Goal: Task Accomplishment & Management: Use online tool/utility

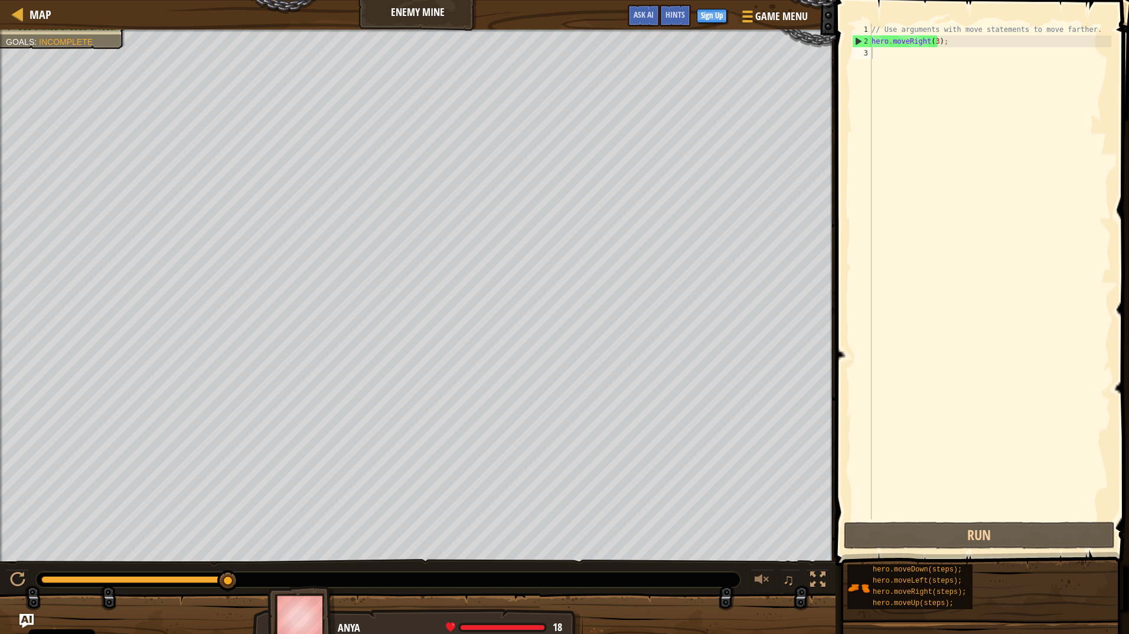
click at [885, 63] on div "// Use arguments with move statements to move farther. hero . moveRight ( 3 ) ;" at bounding box center [990, 284] width 242 height 520
type textarea "h"
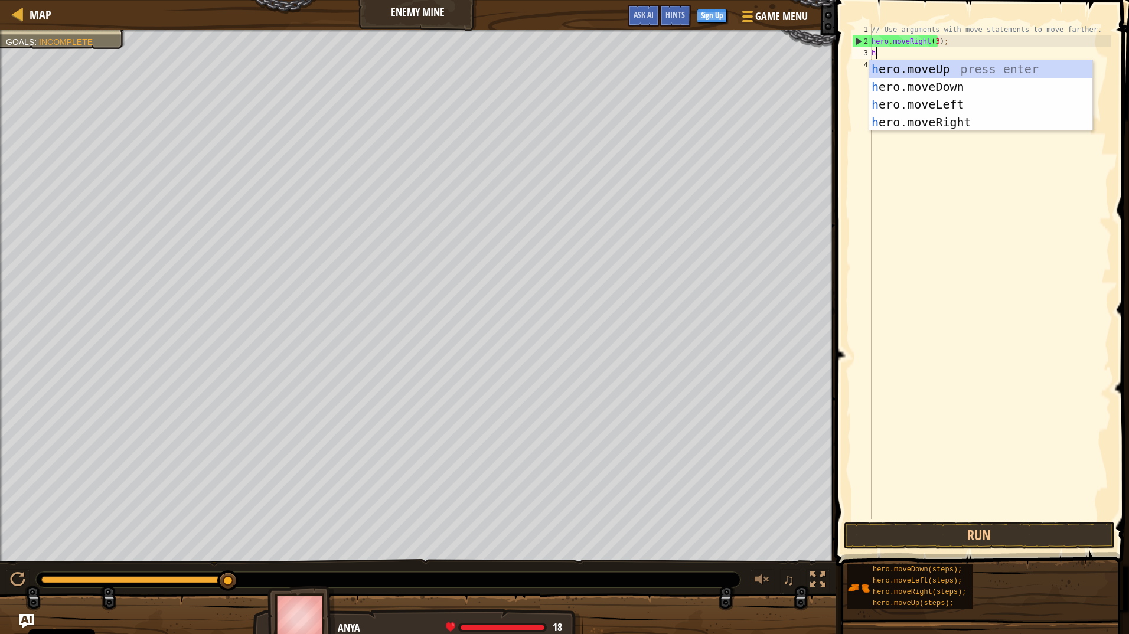
scroll to position [5, 0]
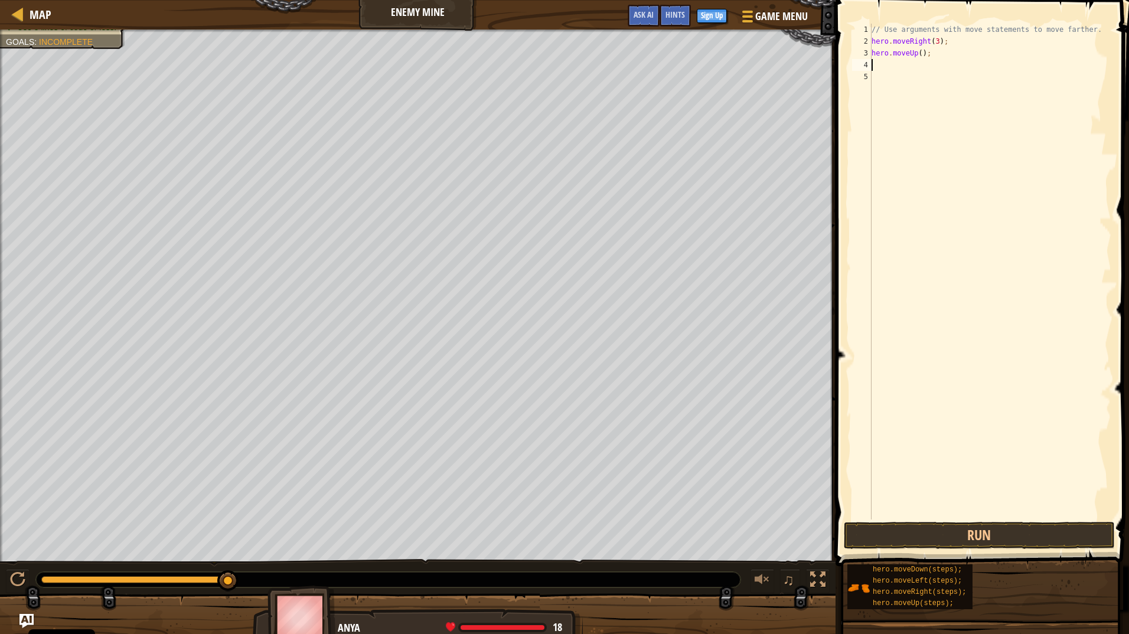
type textarea "h"
click at [933, 40] on div "// Use arguments with move statements to move farther. hero . moveRight ( 3 ) ;…" at bounding box center [990, 284] width 242 height 520
type textarea "hero.moveRight();"
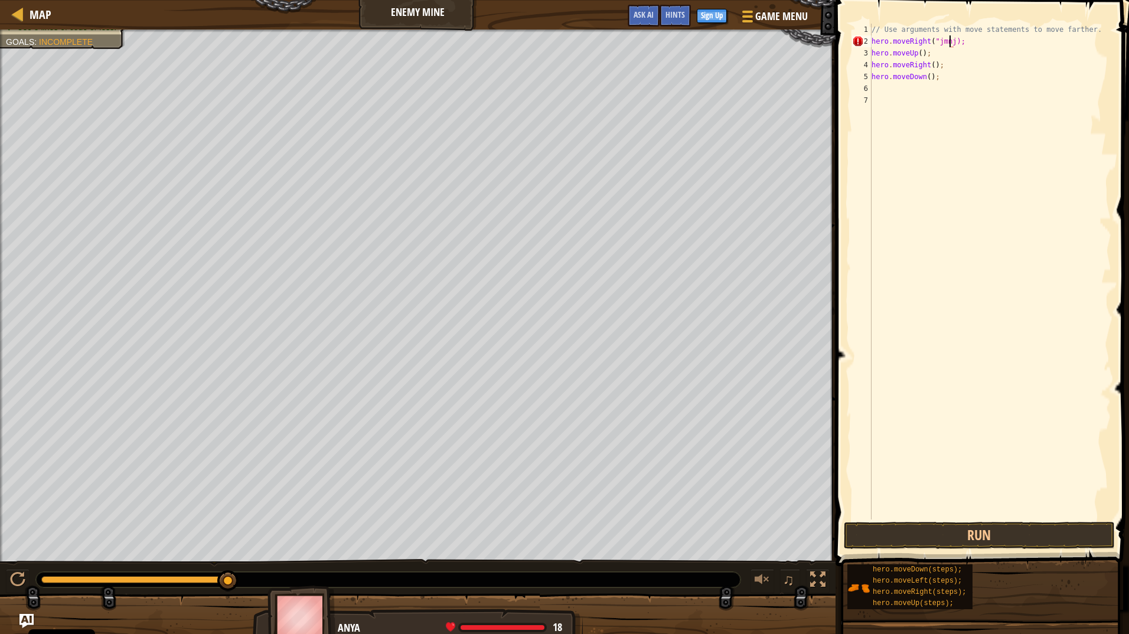
type textarea "hero.moveRight("jmnj");"
click at [1068, 287] on div "// Use arguments with move statements to move farther. hero . moveRight ( "jmnj…" at bounding box center [990, 284] width 242 height 520
click at [937, 544] on button "Run" at bounding box center [979, 535] width 271 height 27
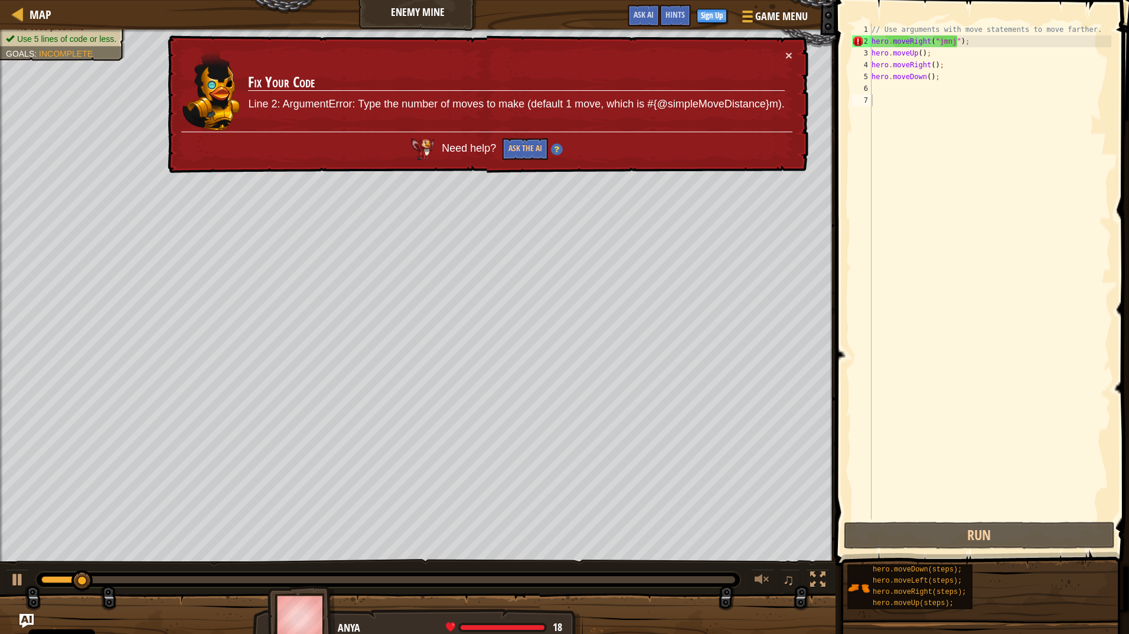
drag, startPoint x: 362, startPoint y: 107, endPoint x: 467, endPoint y: 103, distance: 105.2
click at [467, 103] on p "Line 2: ArgumentError: Type the number of moves to make (default 1 move, which …" at bounding box center [516, 104] width 536 height 15
click at [567, 102] on p "Line 2: ArgumentError: Type the number of moves to make (default 1 move, which …" at bounding box center [516, 104] width 536 height 15
drag, startPoint x: 648, startPoint y: 103, endPoint x: 782, endPoint y: 109, distance: 133.6
click at [782, 109] on p "Line 2: ArgumentError: Type the number of moves to make (default 1 move, which …" at bounding box center [516, 104] width 536 height 15
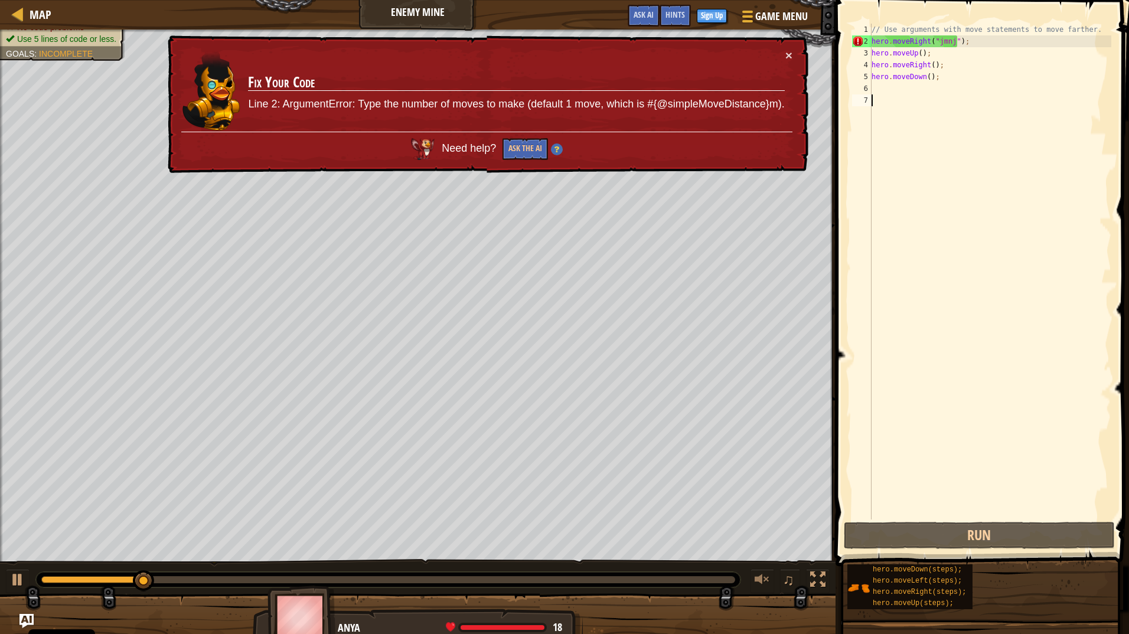
click at [779, 109] on p "Line 2: ArgumentError: Type the number of moves to make (default 1 move, which …" at bounding box center [516, 104] width 536 height 15
click at [298, 107] on p "Line 2: ArgumentError: Type the number of moves to make (default 1 move, which …" at bounding box center [516, 104] width 536 height 15
drag, startPoint x: 266, startPoint y: 107, endPoint x: 340, endPoint y: 110, distance: 73.3
click at [340, 110] on p "Line 2: ArgumentError: Type the number of moves to make (default 1 move, which …" at bounding box center [516, 104] width 536 height 15
click at [333, 112] on td "Fix Your Code Line 2: ArgumentError: Type the number of moves to make (default …" at bounding box center [515, 90] width 537 height 83
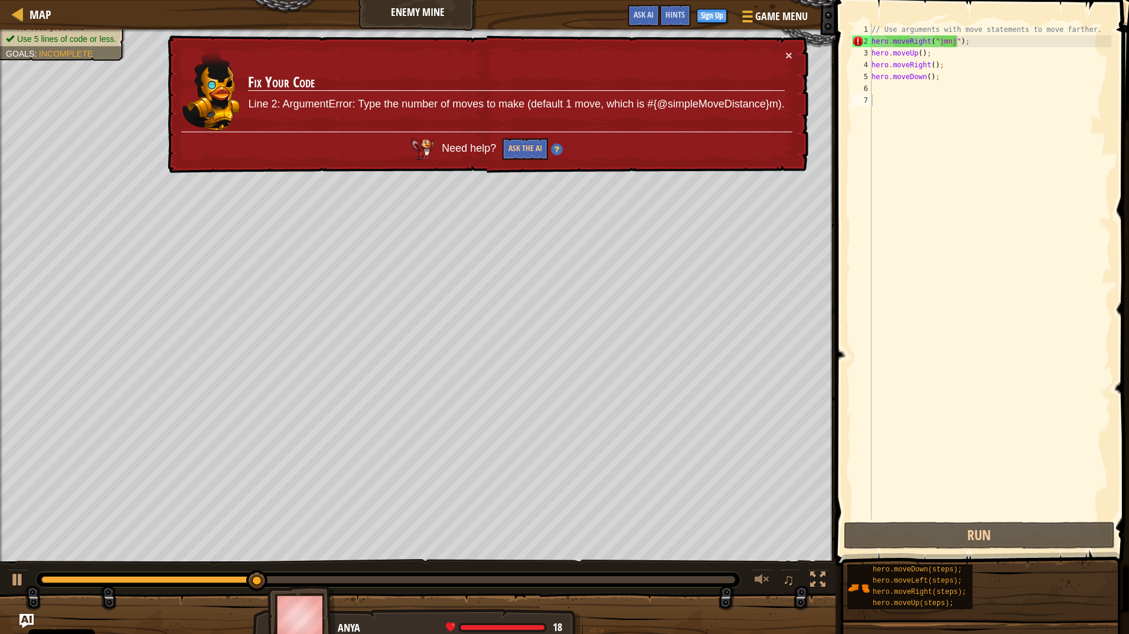
drag, startPoint x: 333, startPoint y: 112, endPoint x: 283, endPoint y: 112, distance: 49.6
click at [330, 112] on td "Fix Your Code Line 2: ArgumentError: Type the number of moves to make (default …" at bounding box center [515, 90] width 537 height 83
click at [278, 105] on p "Line 2: ArgumentError: Type the number of moves to make (default 1 move, which …" at bounding box center [516, 104] width 536 height 15
click at [948, 45] on div "// Use arguments with move statements to move farther. hero . moveRight ( "jmnj…" at bounding box center [990, 284] width 242 height 520
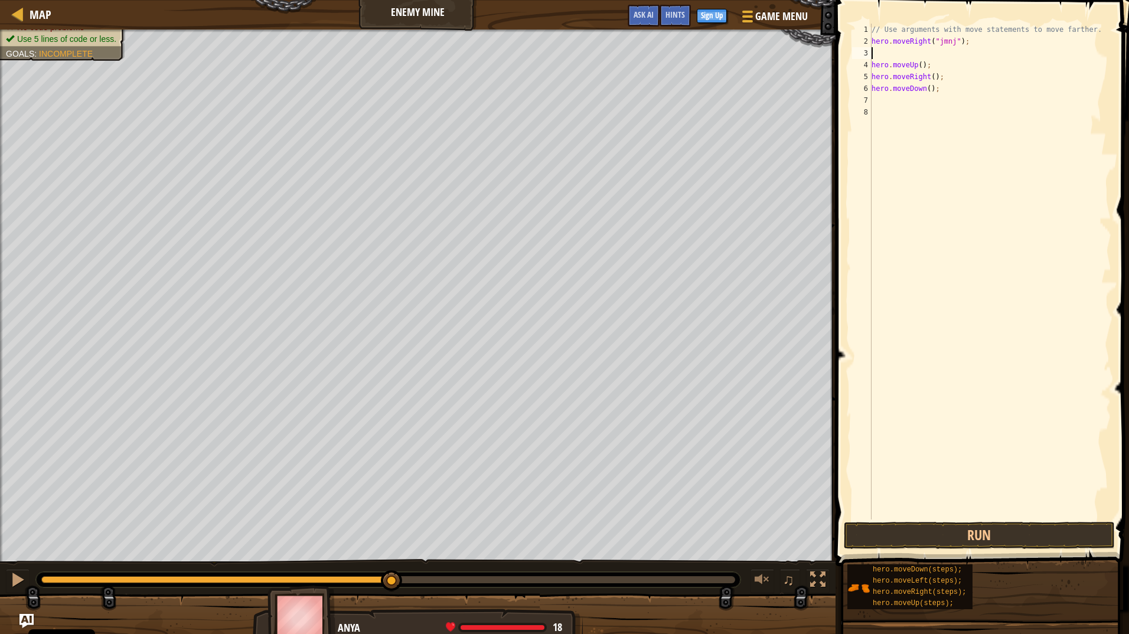
click at [949, 46] on div "// Use arguments with move statements to move farther. hero . moveRight ( "jmnj…" at bounding box center [990, 284] width 242 height 520
click at [1020, 543] on button "Run" at bounding box center [979, 535] width 271 height 27
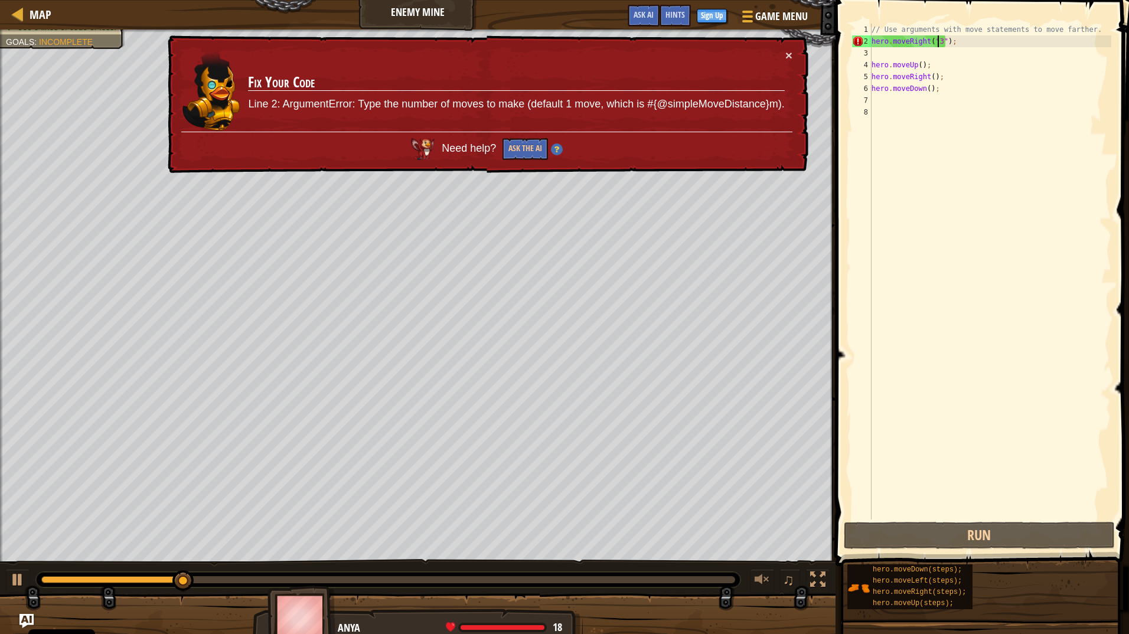
click at [944, 38] on div "// Use arguments with move statements to move farther. hero . moveRight ( "3" )…" at bounding box center [990, 284] width 242 height 520
click at [942, 38] on div "// Use arguments with move statements to move farther. hero . moveRight ( "3" )…" at bounding box center [990, 284] width 242 height 520
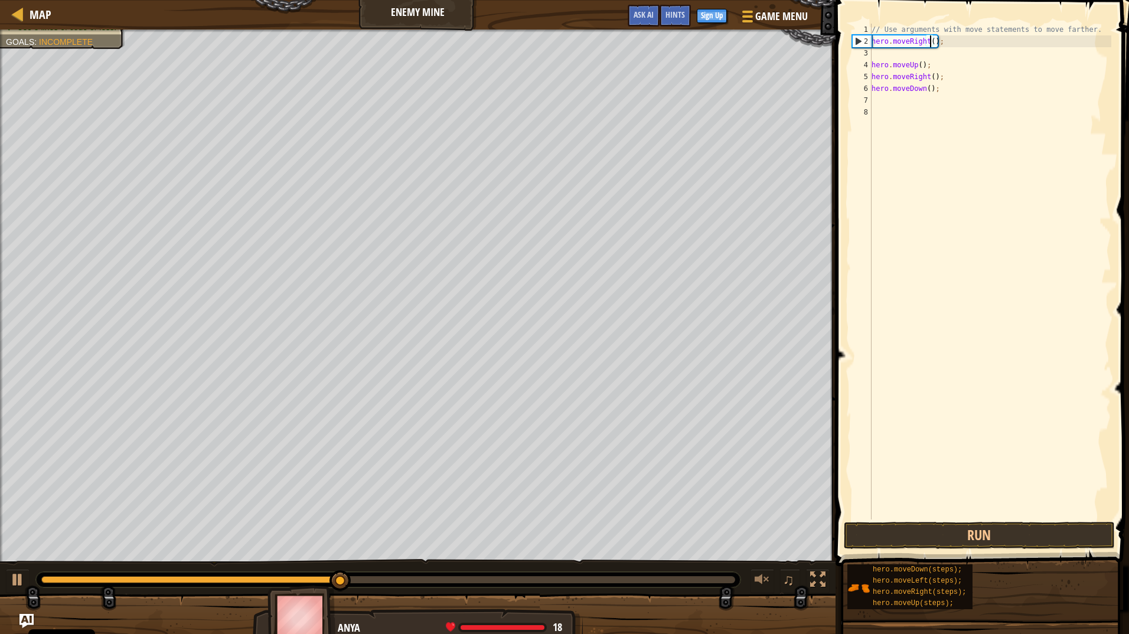
type textarea "hero.moveRight(3);"
click at [944, 55] on div "// Use arguments with move statements to move farther. hero . moveRight ( 3 ) ;…" at bounding box center [990, 284] width 242 height 520
click at [885, 92] on div "// Use arguments with move statements to move farther. hero . moveRight ( 3 ) ;…" at bounding box center [990, 284] width 242 height 520
type textarea "hero.moveDown();"
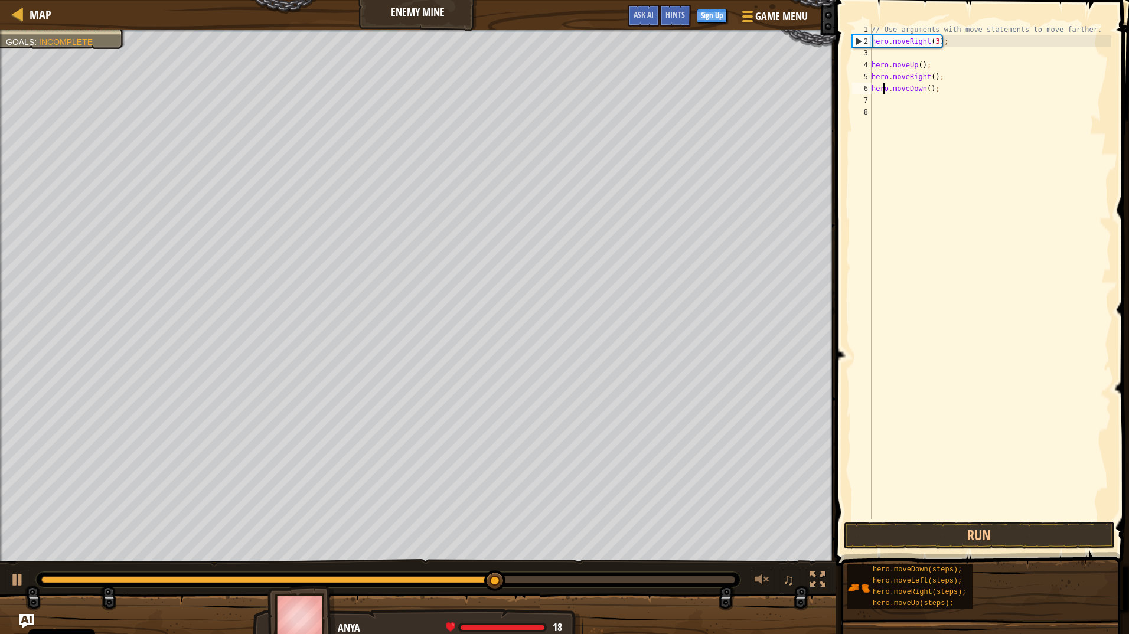
click at [891, 100] on div "// Use arguments with move statements to move farther. hero . moveRight ( 3 ) ;…" at bounding box center [990, 284] width 242 height 520
click at [957, 94] on div "// Use arguments with move statements to move farther. hero . moveRight ( 3 ) ;…" at bounding box center [990, 284] width 242 height 520
type textarea "hero.moveDown();"
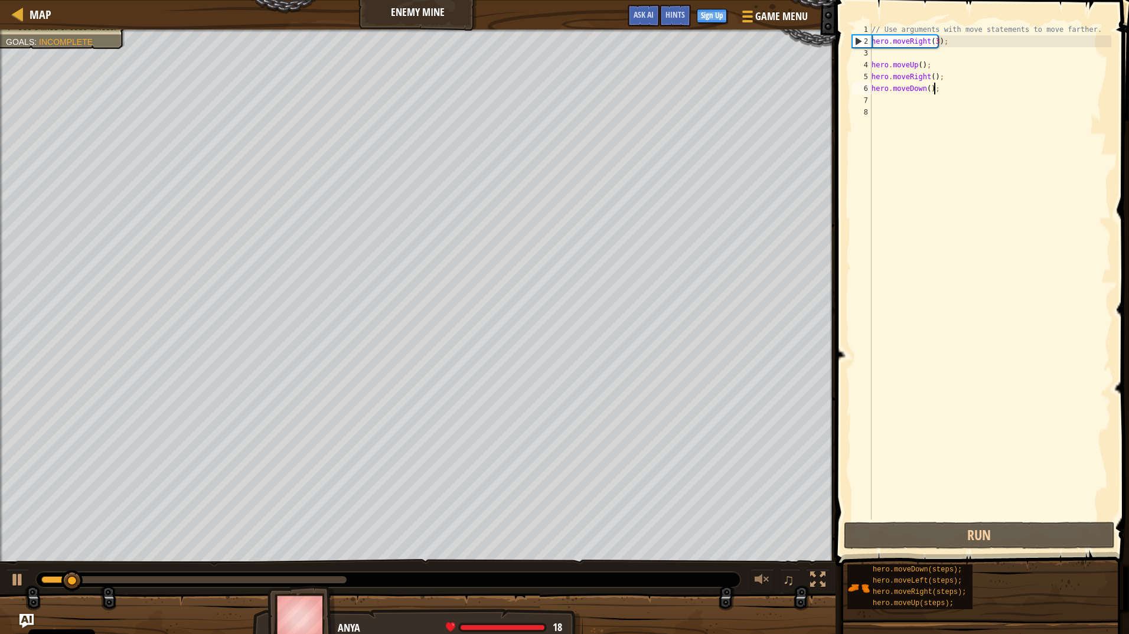
click at [902, 101] on div "// Use arguments with move statements to move farther. hero . moveRight ( 3 ) ;…" at bounding box center [990, 284] width 242 height 520
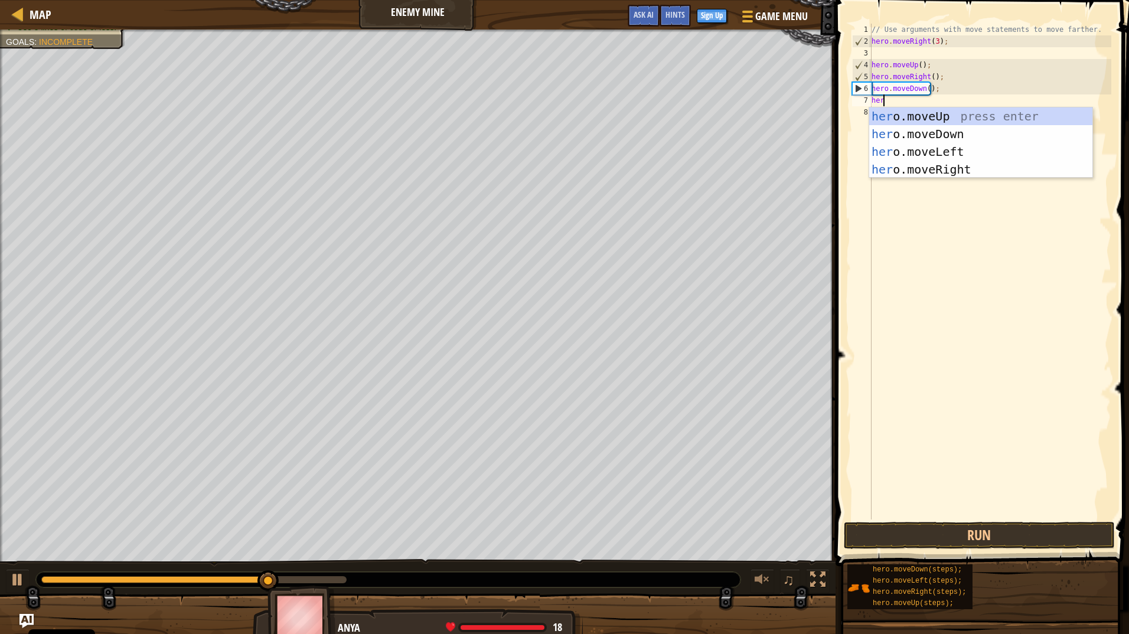
type textarea "h"
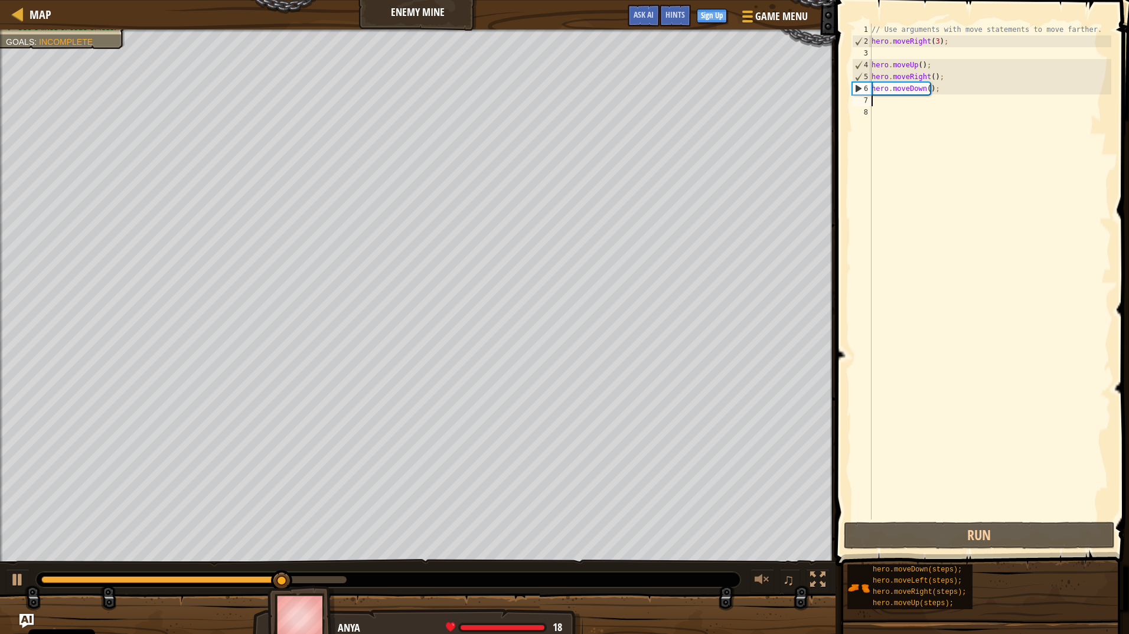
click at [926, 88] on div "// Use arguments with move statements to move farther. hero . moveRight ( 3 ) ;…" at bounding box center [990, 284] width 242 height 520
type textarea "hero.moveDown(3);"
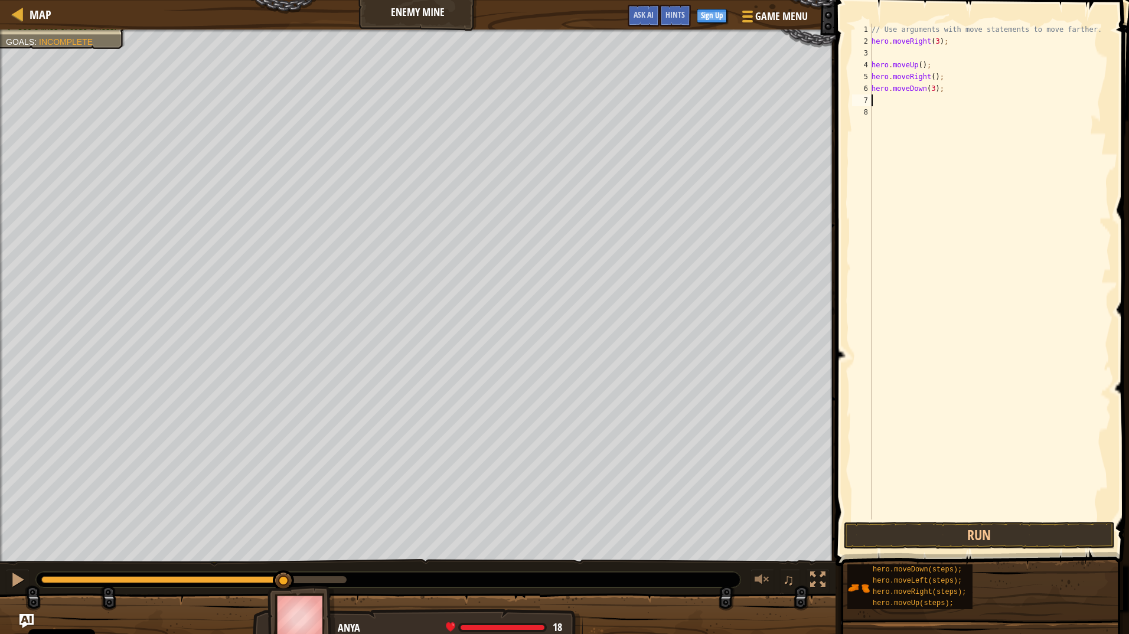
click at [901, 103] on div "// Use arguments with move statements to move farther. hero . moveRight ( 3 ) ;…" at bounding box center [990, 284] width 242 height 520
type textarea "h"
click at [929, 97] on div "// Use arguments with move statements to move farther. hero . moveRight ( 3 ) ;…" at bounding box center [990, 284] width 242 height 520
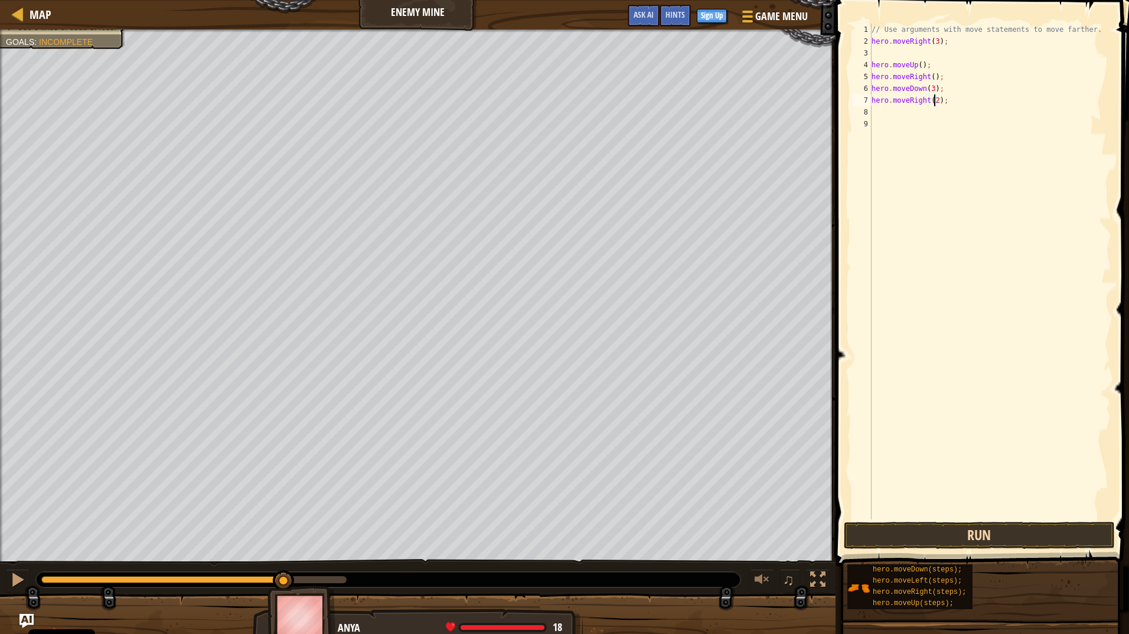
type textarea "hero.moveRight(2);"
click at [951, 544] on button "Run" at bounding box center [979, 535] width 271 height 27
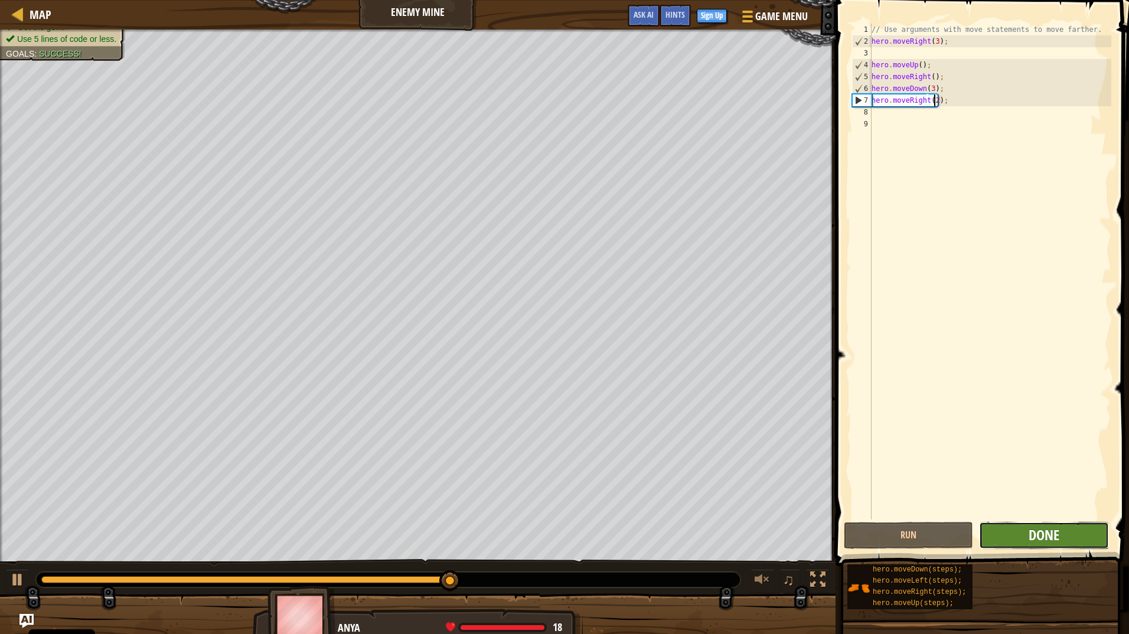
click at [1036, 531] on span "Done" at bounding box center [1044, 535] width 31 height 19
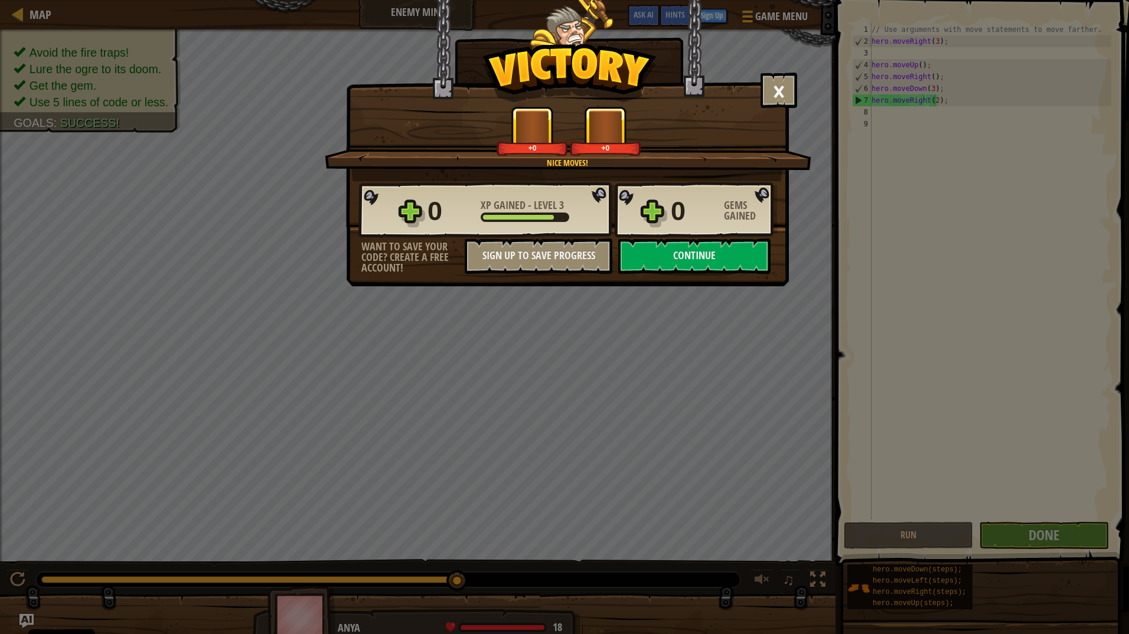
click at [658, 275] on div "× Nice moves! How fun was this level? Nice moves! +0 +0 Reticulating Splines...…" at bounding box center [567, 143] width 443 height 286
click at [676, 256] on button "Continue" at bounding box center [694, 256] width 152 height 35
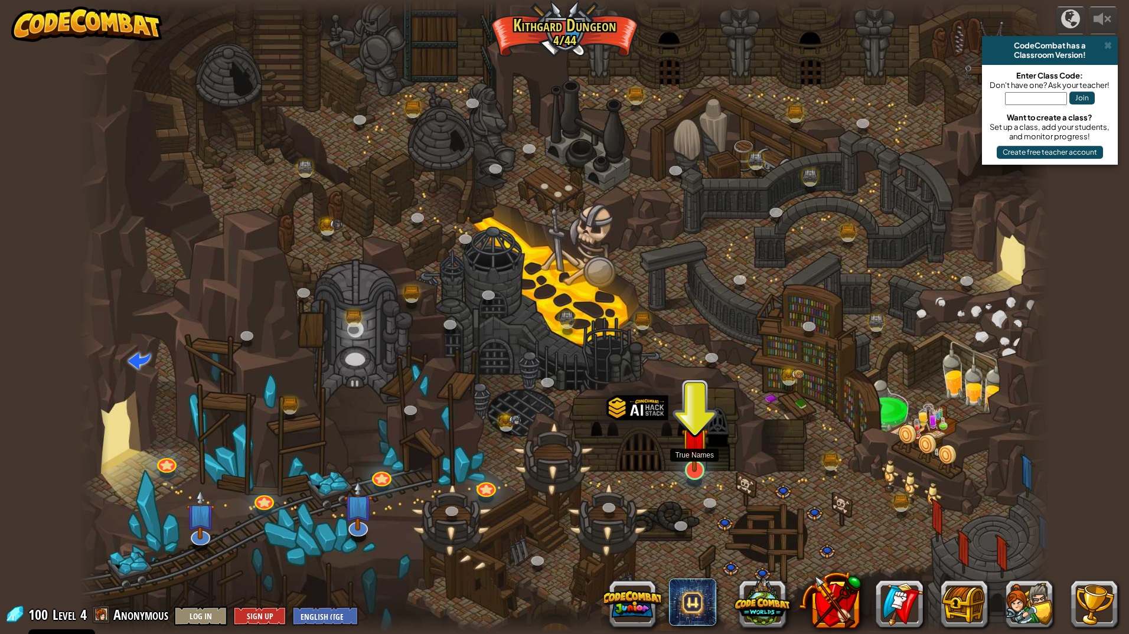
click at [701, 466] on img at bounding box center [694, 441] width 27 height 62
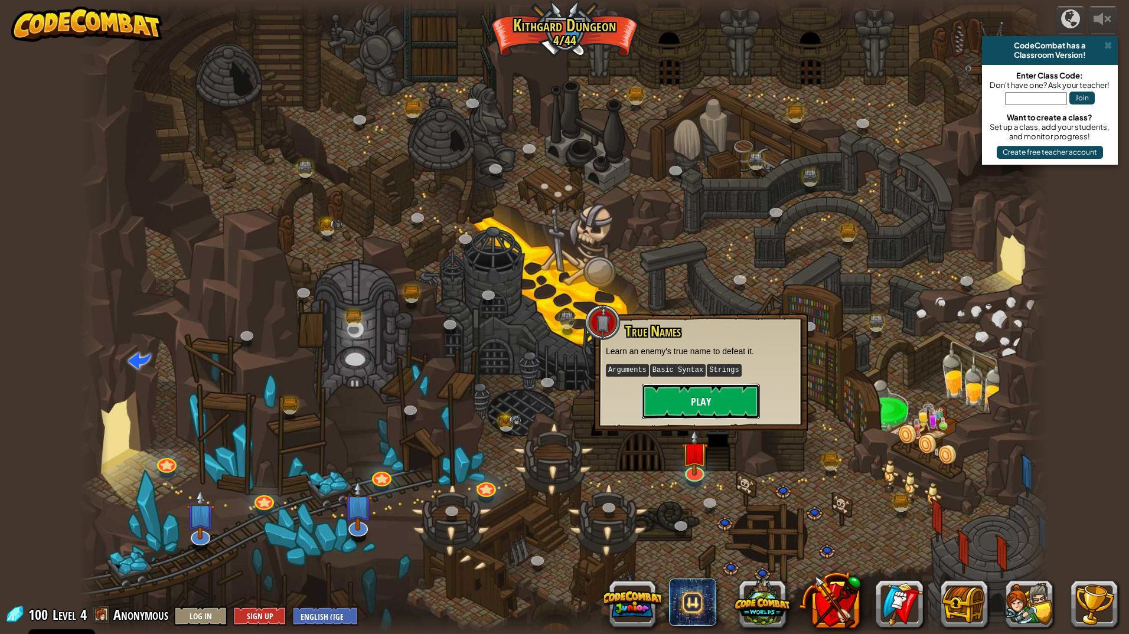
click at [670, 413] on button "Play" at bounding box center [701, 401] width 118 height 35
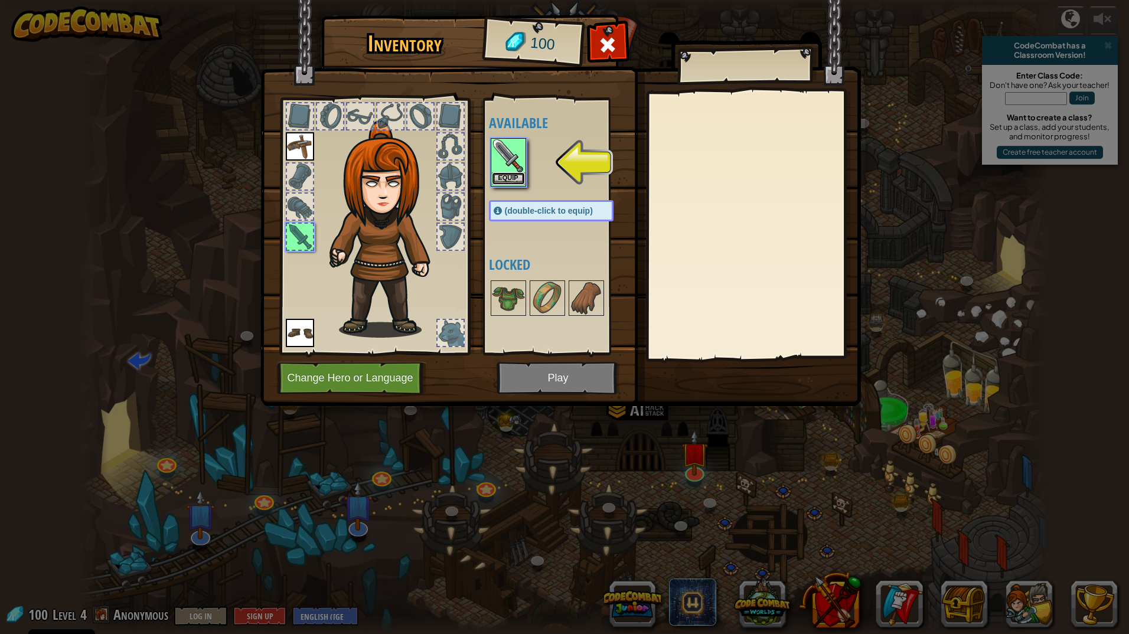
click at [512, 179] on button "Equip" at bounding box center [508, 178] width 33 height 12
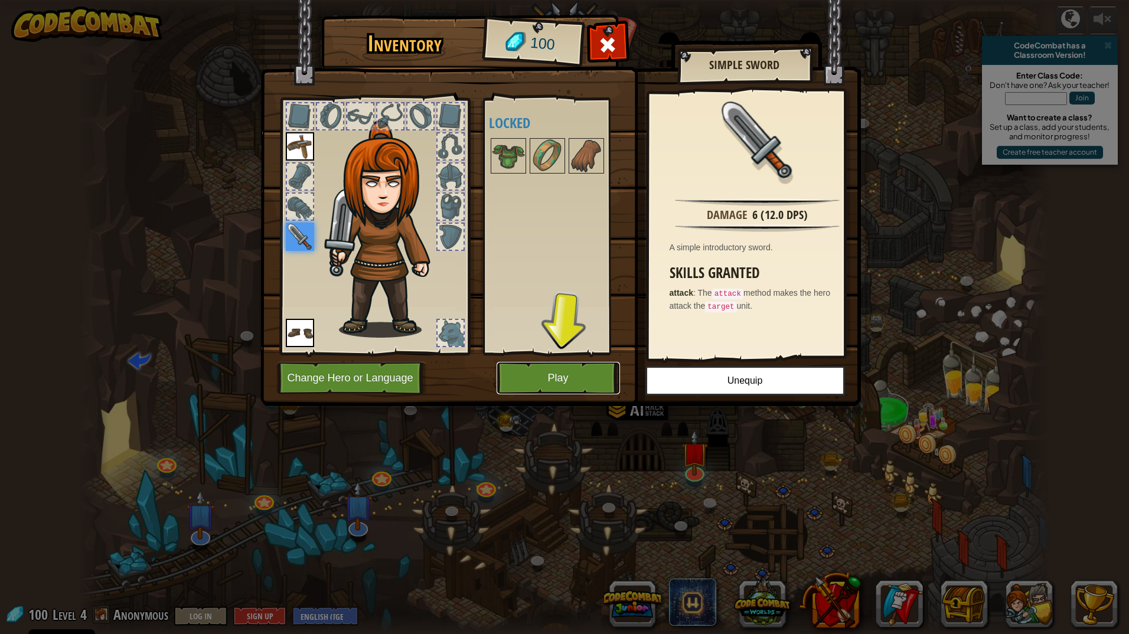
click at [596, 384] on button "Play" at bounding box center [558, 378] width 123 height 32
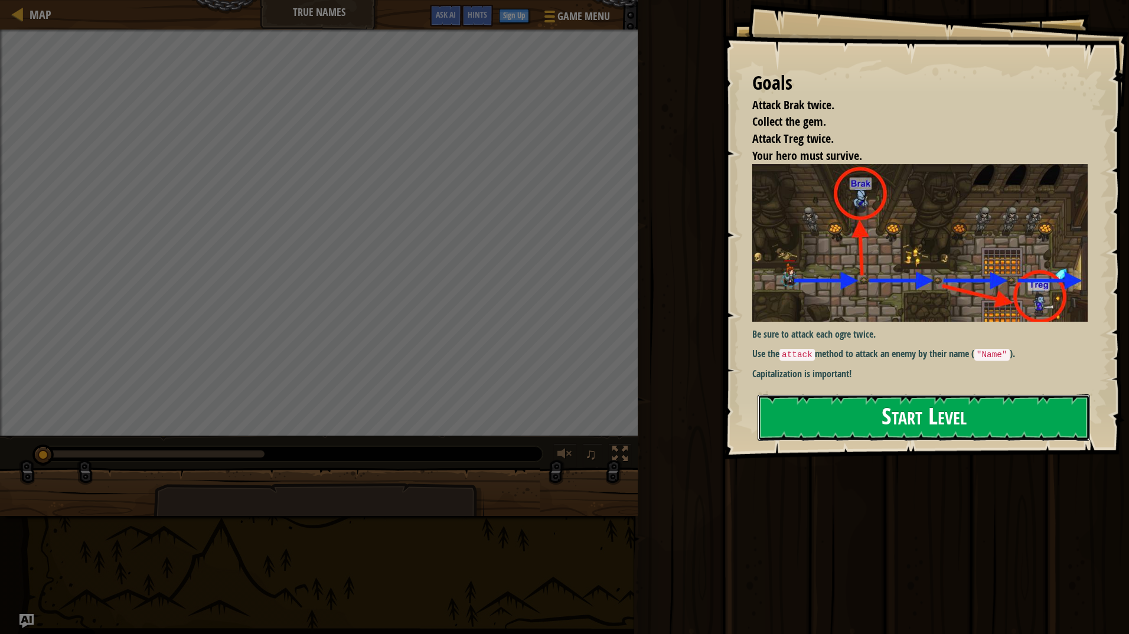
click at [911, 422] on button "Start Level" at bounding box center [924, 417] width 332 height 47
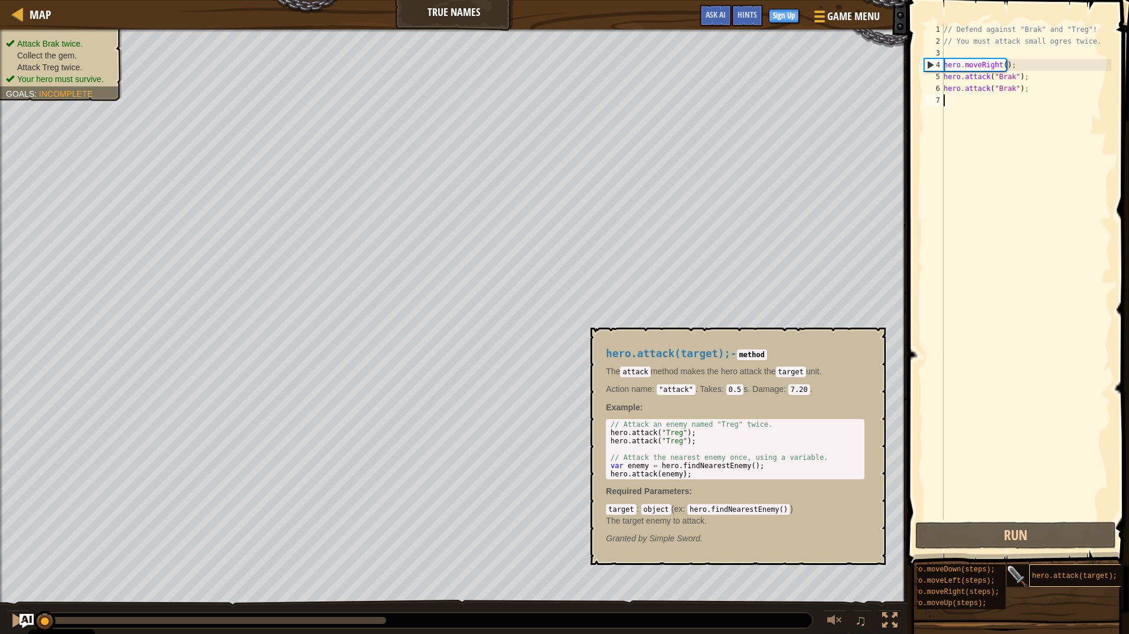
scroll to position [0, 57]
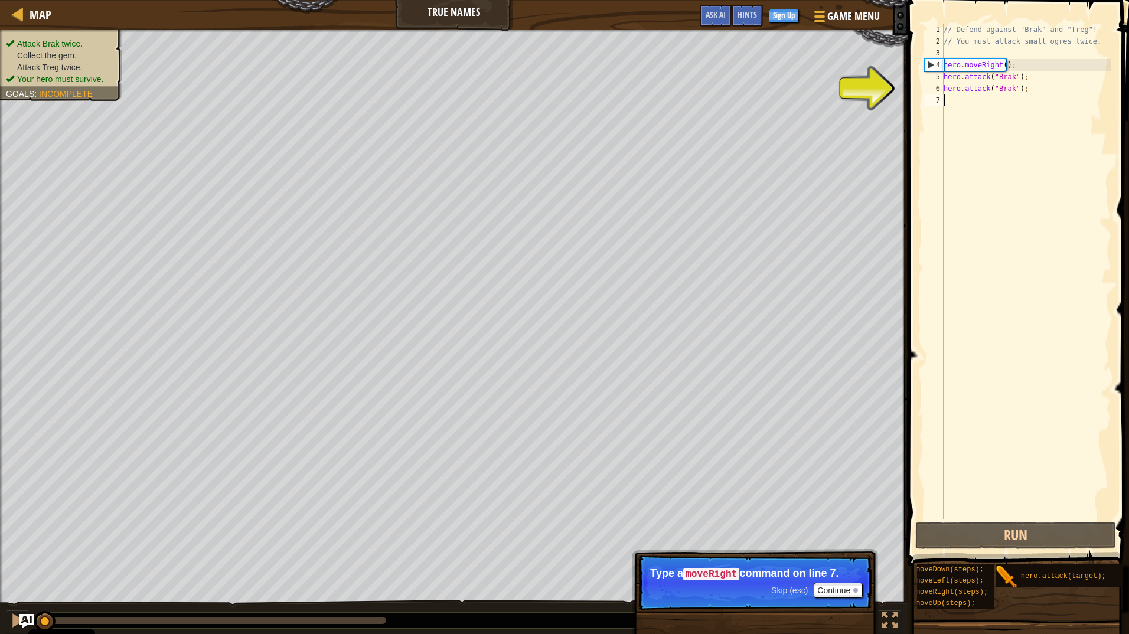
type textarea "h"
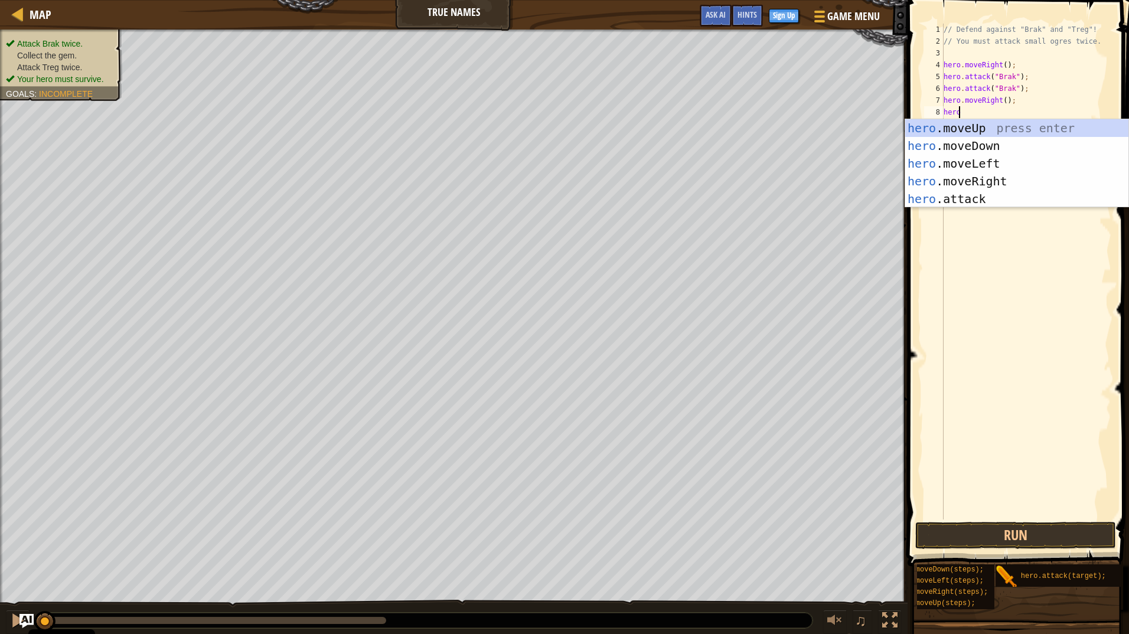
scroll to position [5, 1]
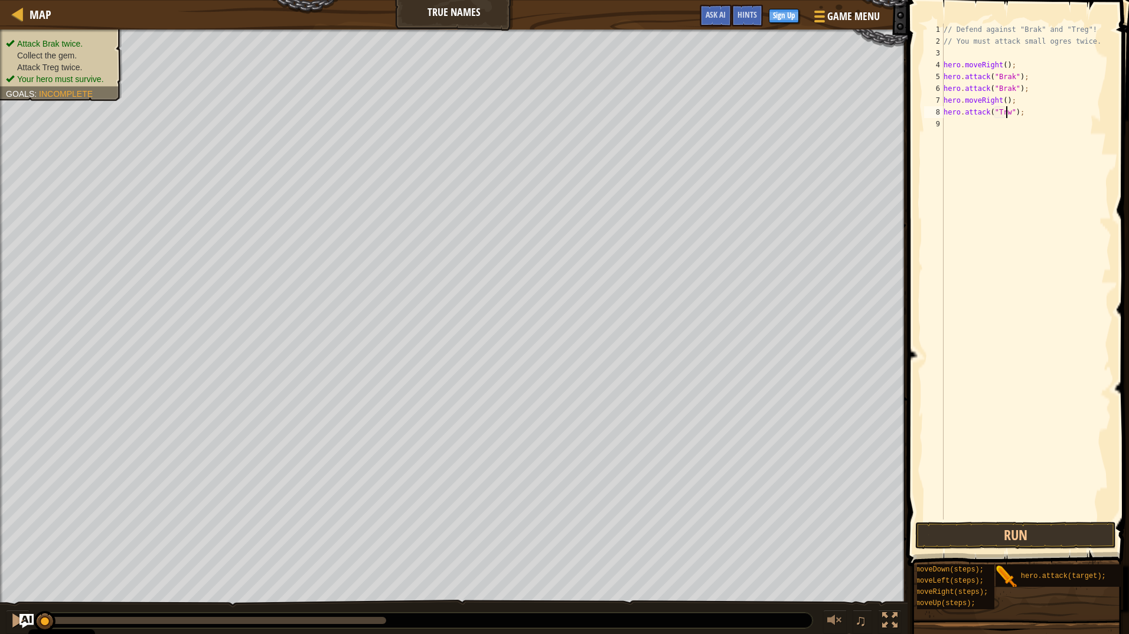
type textarea "hero.attack("Treg");"
click at [1027, 115] on div "// Defend against "Brak" and "Treg"! // You must attack small ogres twice. hero…" at bounding box center [1026, 284] width 170 height 520
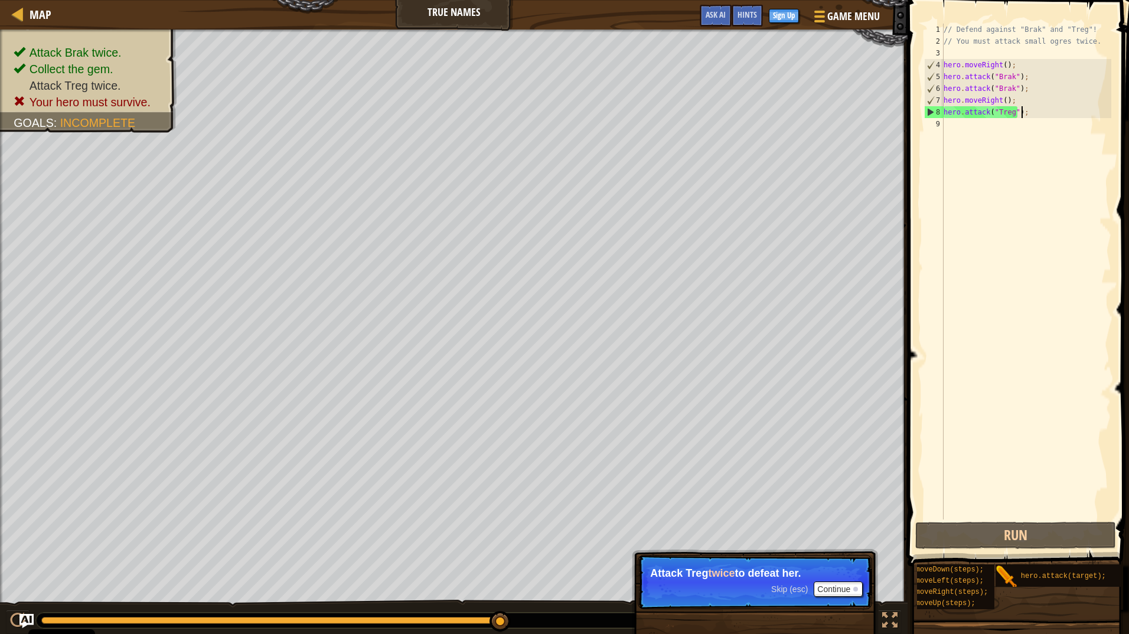
click at [979, 132] on div "// Defend against "Brak" and "Treg"! // You must attack small ogres twice. hero…" at bounding box center [1026, 284] width 170 height 520
click at [1015, 110] on div "// Defend against "Brak" and "Treg"! // You must attack small ogres twice. hero…" at bounding box center [1026, 284] width 170 height 520
type textarea "hero.attack("Treg");"
click at [1018, 113] on div "// Defend against "Brak" and "Treg"! // You must attack small ogres twice. hero…" at bounding box center [1026, 284] width 170 height 520
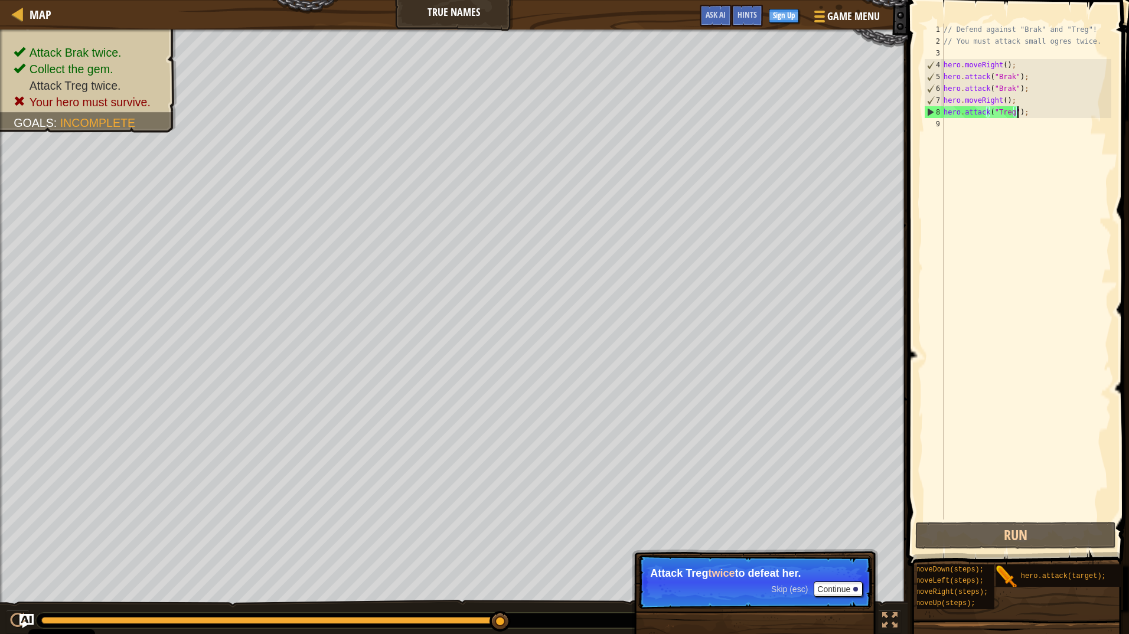
click at [1035, 116] on div "// Defend against "Brak" and "Treg"! // You must attack small ogres twice. hero…" at bounding box center [1026, 284] width 170 height 520
click at [966, 128] on div "// Defend against "Brak" and "Treg"! // You must attack small ogres twice. hero…" at bounding box center [1026, 284] width 170 height 520
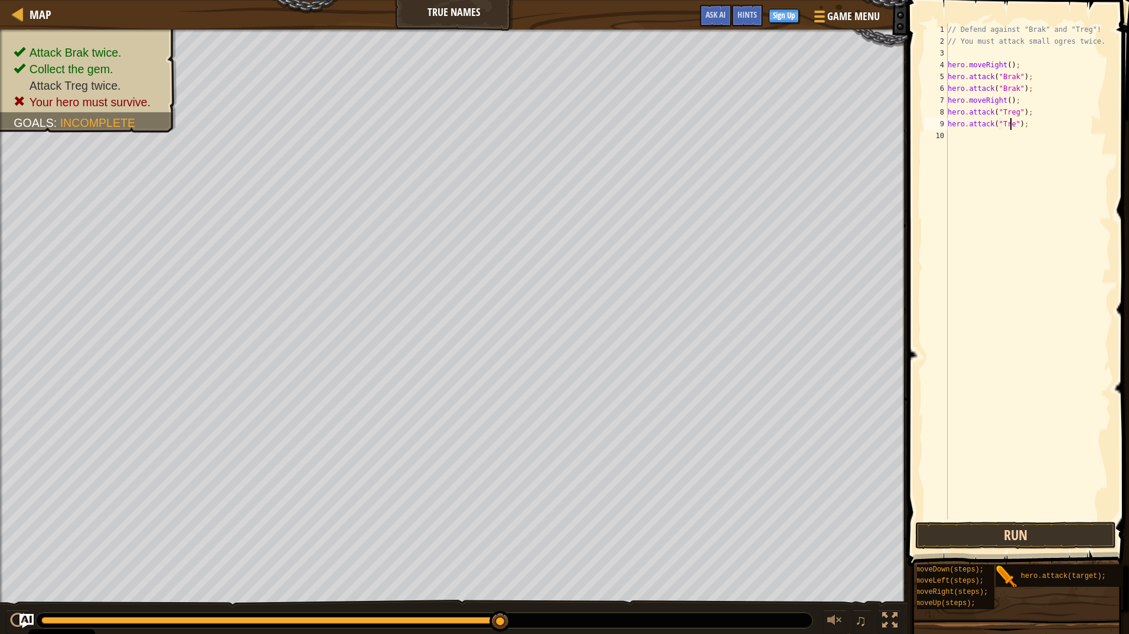
scroll to position [5, 6]
type textarea "hero.attack("Treg");"
click at [1035, 544] on button "Run" at bounding box center [1015, 535] width 201 height 27
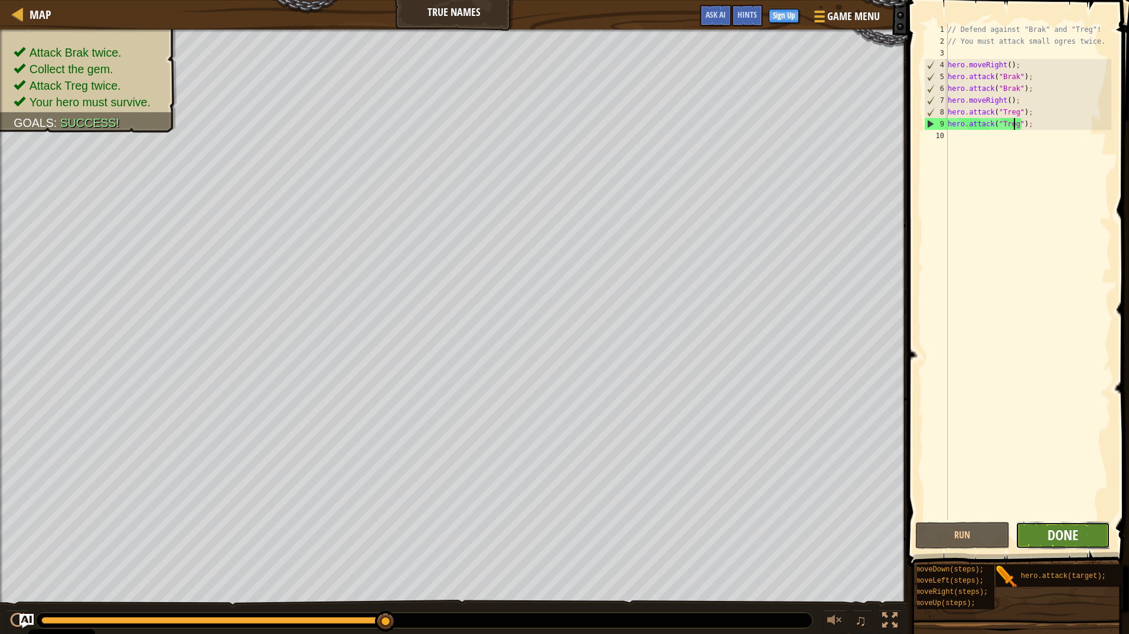
click at [1077, 541] on span "Done" at bounding box center [1063, 535] width 31 height 19
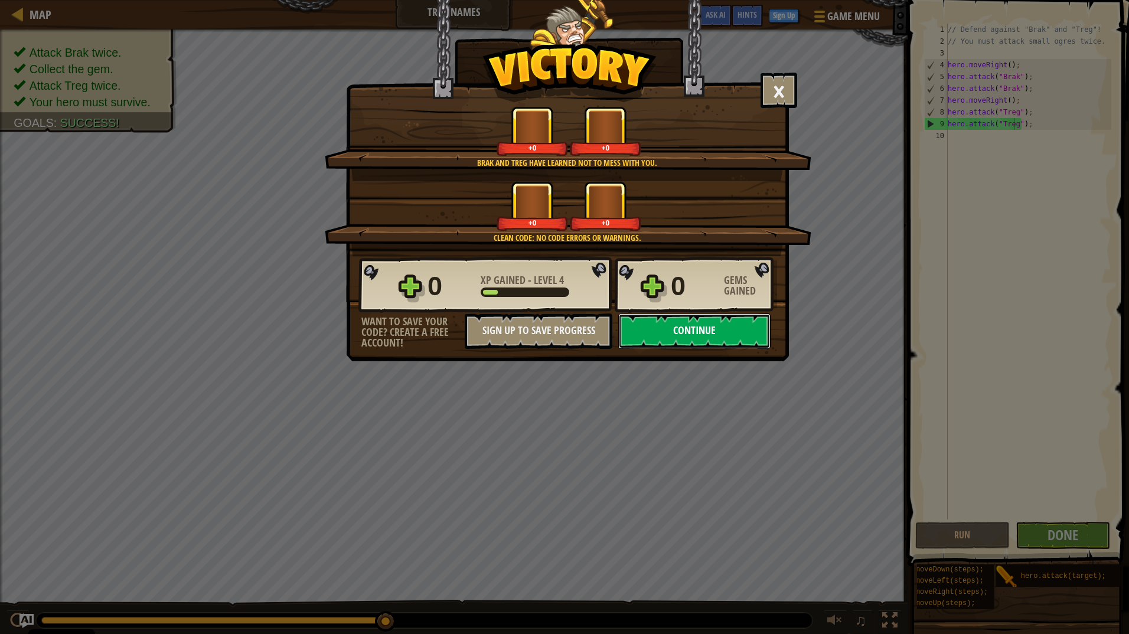
click at [679, 324] on button "Continue" at bounding box center [694, 331] width 152 height 35
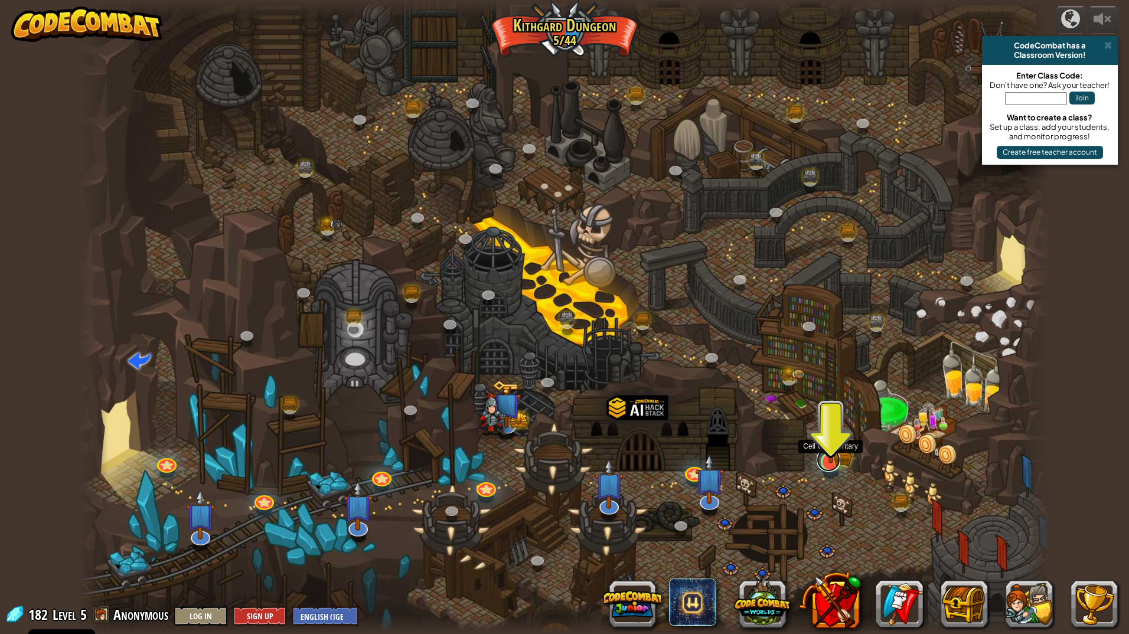
click at [831, 465] on link at bounding box center [829, 460] width 24 height 24
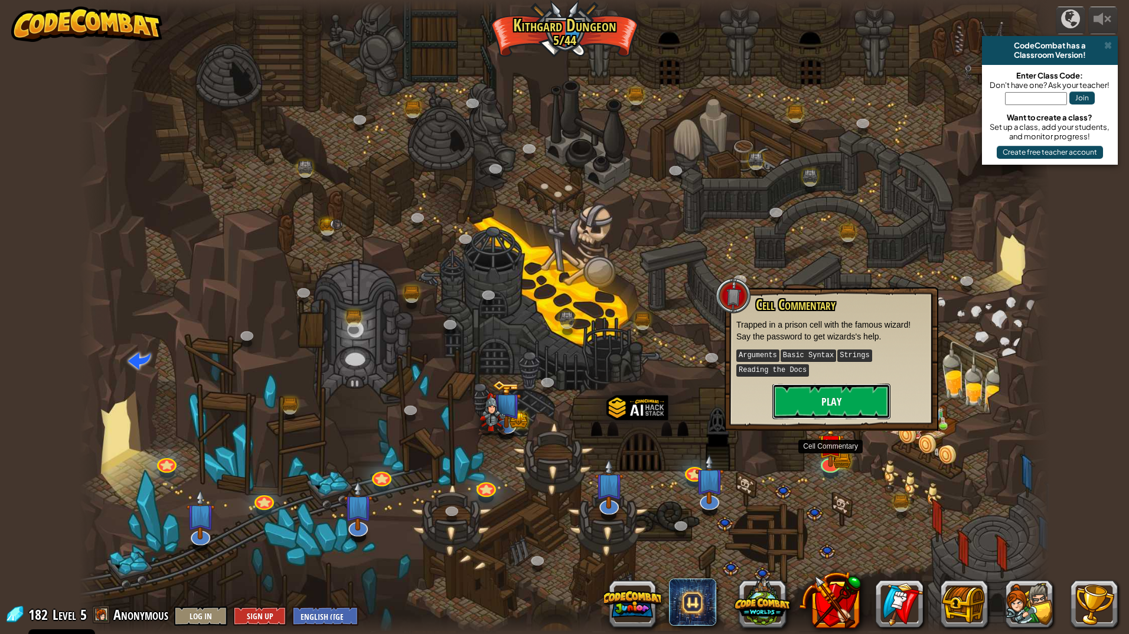
click at [805, 398] on button "Play" at bounding box center [831, 401] width 118 height 35
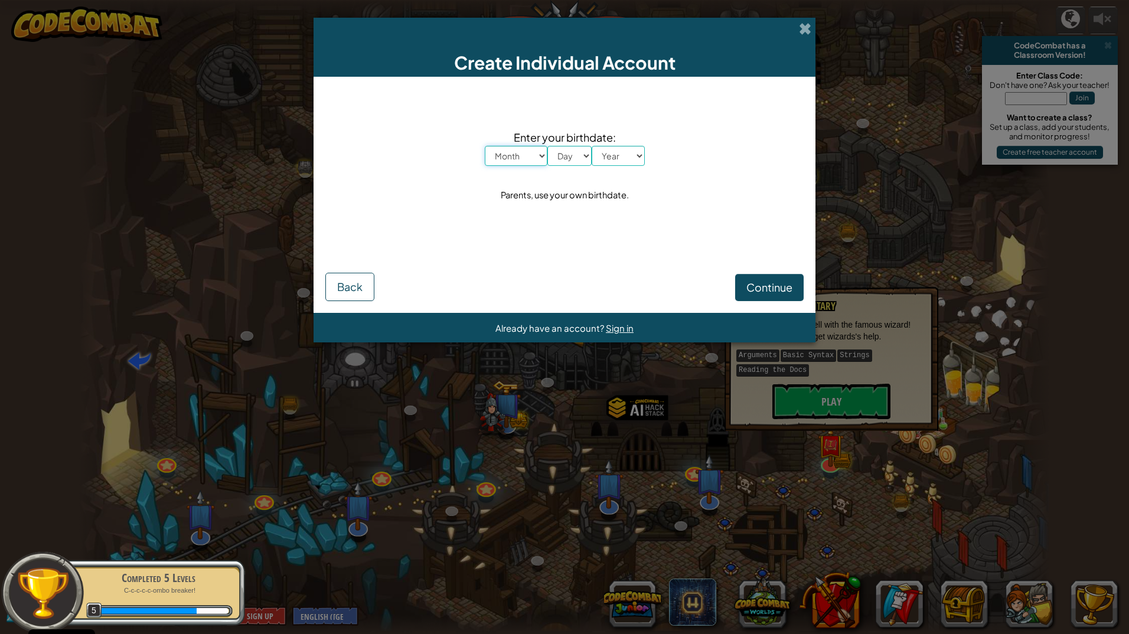
click at [536, 158] on select "Month January February March April May June July August September October Novem…" at bounding box center [516, 156] width 63 height 20
select select "1"
click at [485, 146] on select "Month January February March April May June July August September October Novem…" at bounding box center [516, 156] width 63 height 20
click at [565, 151] on select "Day 1 2 3 4 5 6 7 8 9 10 11 12 13 14 15 16 17 18 19 20 21 22 23 24 25 26 27 28 …" at bounding box center [569, 156] width 44 height 20
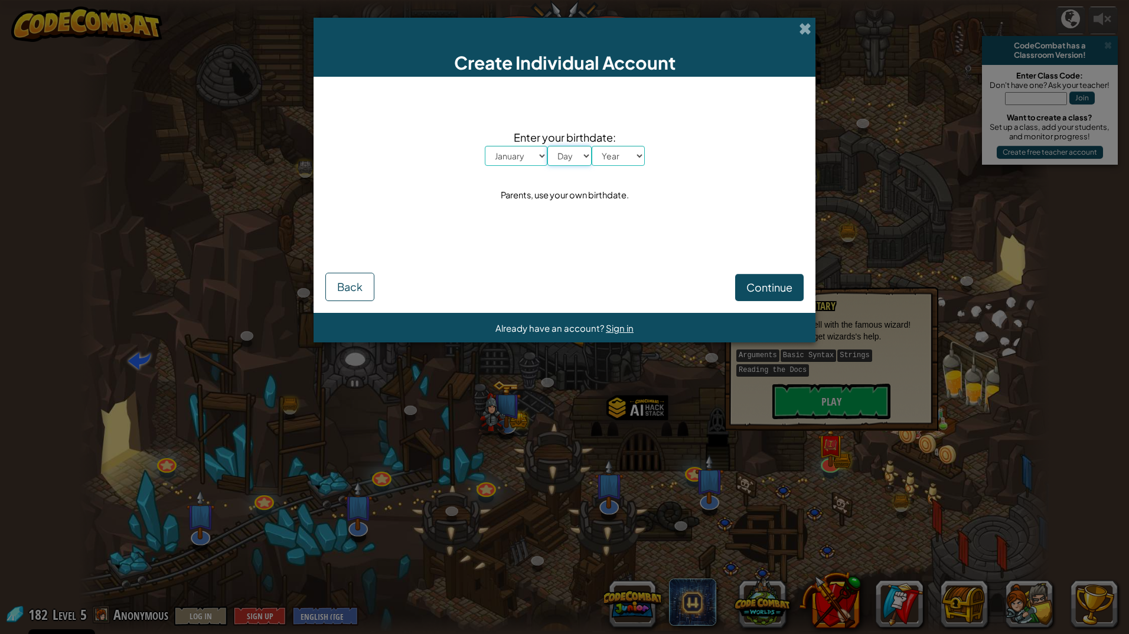
select select "25"
click at [547, 146] on select "Day 1 2 3 4 5 6 7 8 9 10 11 12 13 14 15 16 17 18 19 20 21 22 23 24 25 26 27 28 …" at bounding box center [569, 156] width 44 height 20
click at [618, 152] on select "Year [DATE] 2024 2023 2022 2021 2020 2019 2018 2017 2016 2015 2014 2013 2012 20…" at bounding box center [618, 156] width 53 height 20
select select "1999"
click at [592, 146] on select "Year [DATE] 2024 2023 2022 2021 2020 2019 2018 2017 2016 2015 2014 2013 2012 20…" at bounding box center [618, 156] width 53 height 20
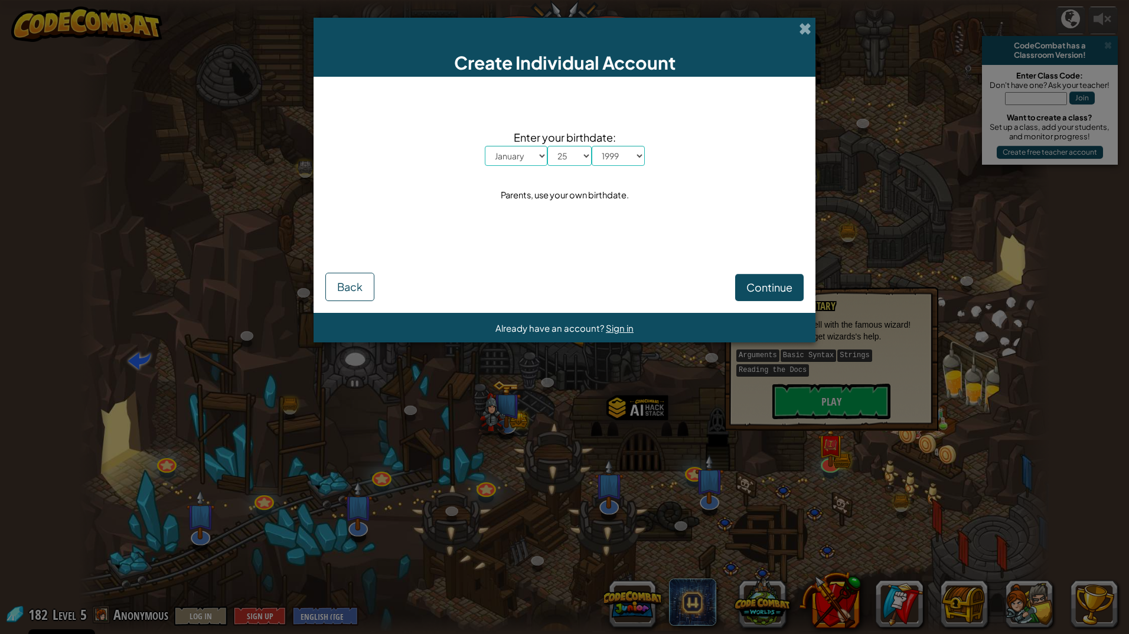
click at [726, 289] on div "Continue Back" at bounding box center [564, 272] width 478 height 57
click at [750, 312] on form "Enter your birthdate: Month January February March April May June July August S…" at bounding box center [565, 195] width 502 height 236
click at [767, 285] on span "Continue" at bounding box center [769, 287] width 46 height 14
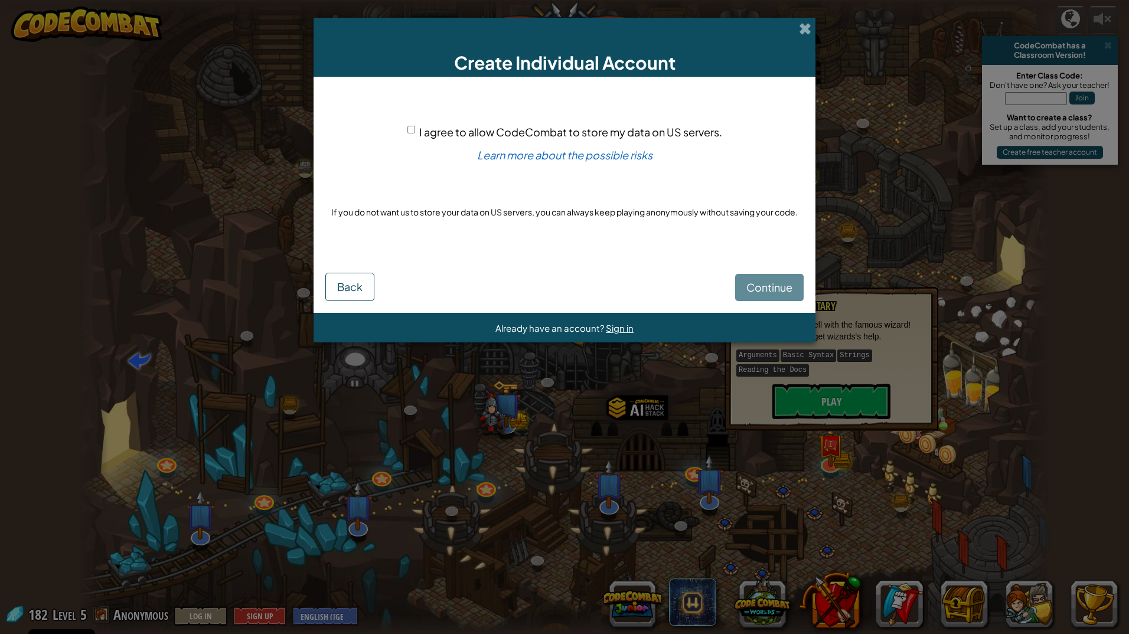
click at [413, 128] on input "I agree to allow CodeCombat to store my data on US servers." at bounding box center [411, 130] width 8 height 8
checkbox input "true"
click at [756, 283] on span "Continue" at bounding box center [769, 287] width 46 height 14
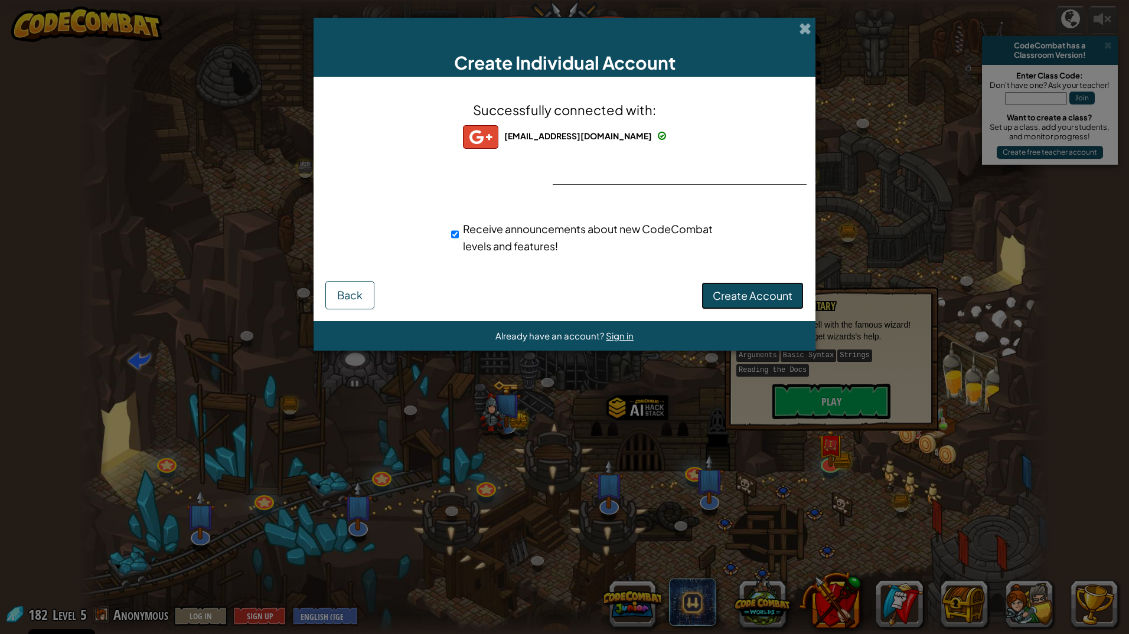
click at [769, 296] on span "Create Account" at bounding box center [753, 296] width 80 height 14
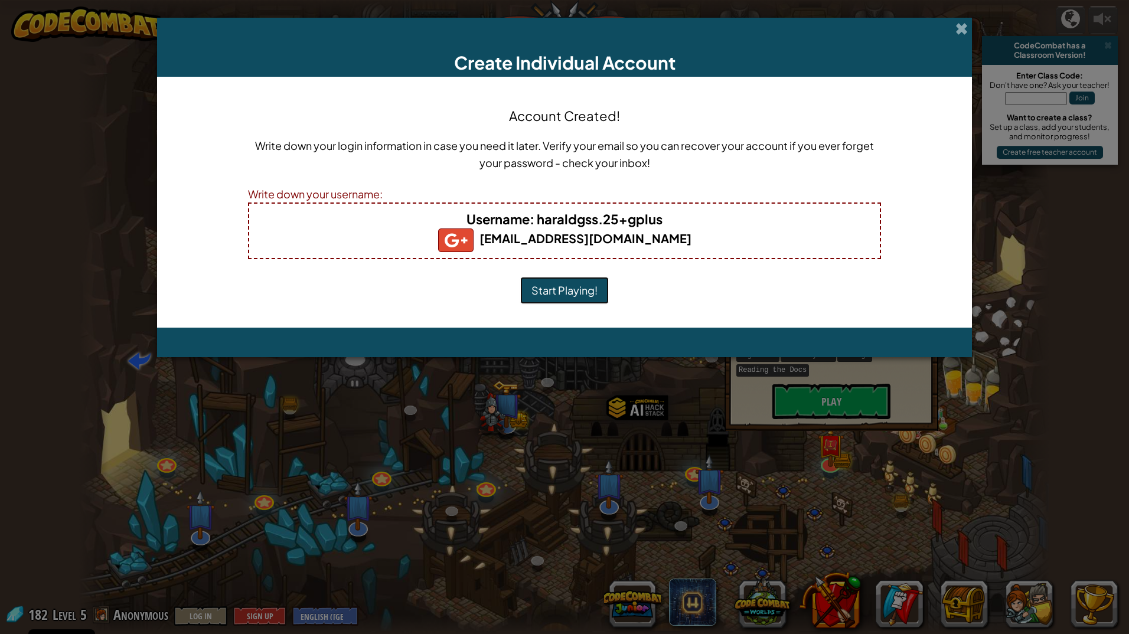
click at [560, 288] on button "Start Playing!" at bounding box center [564, 290] width 89 height 27
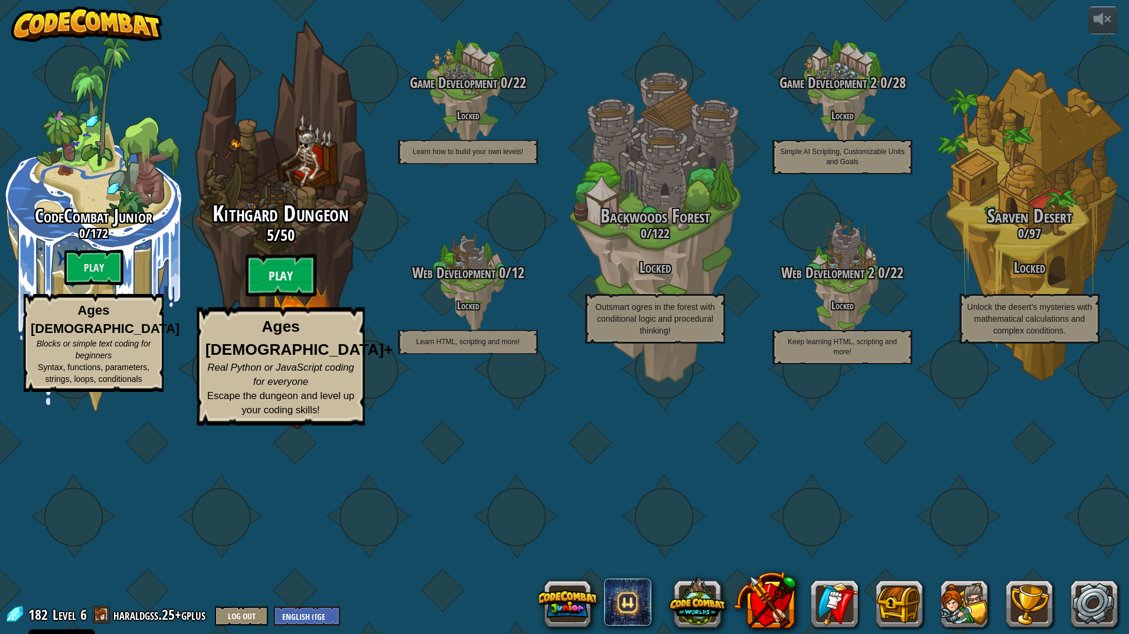
click at [288, 297] on btn "Play" at bounding box center [281, 276] width 71 height 43
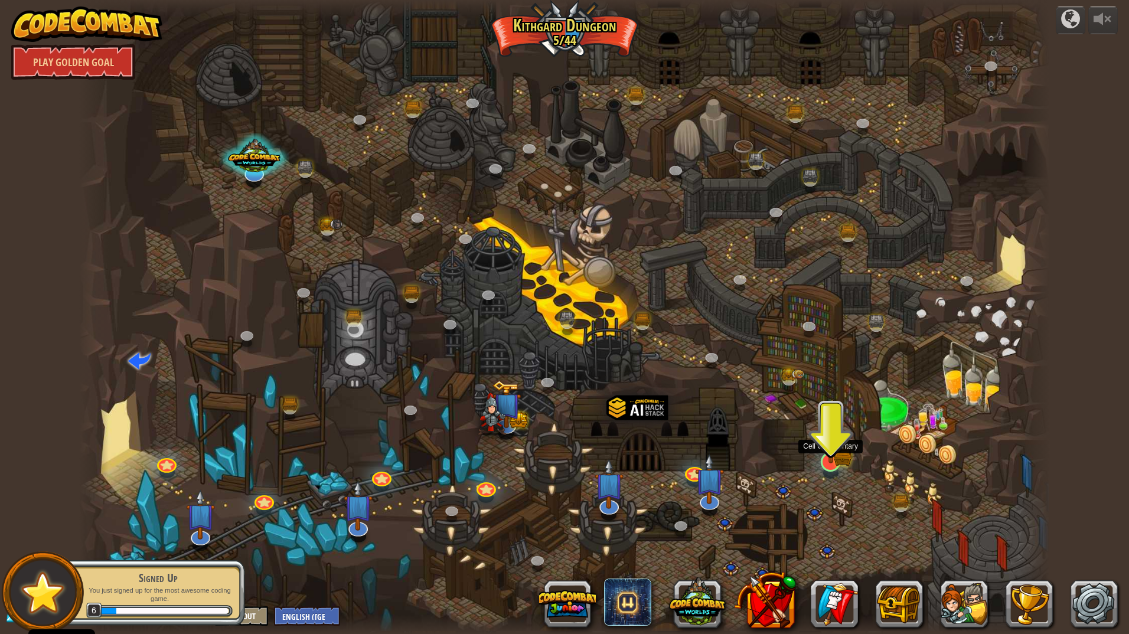
click at [831, 459] on img at bounding box center [830, 434] width 27 height 59
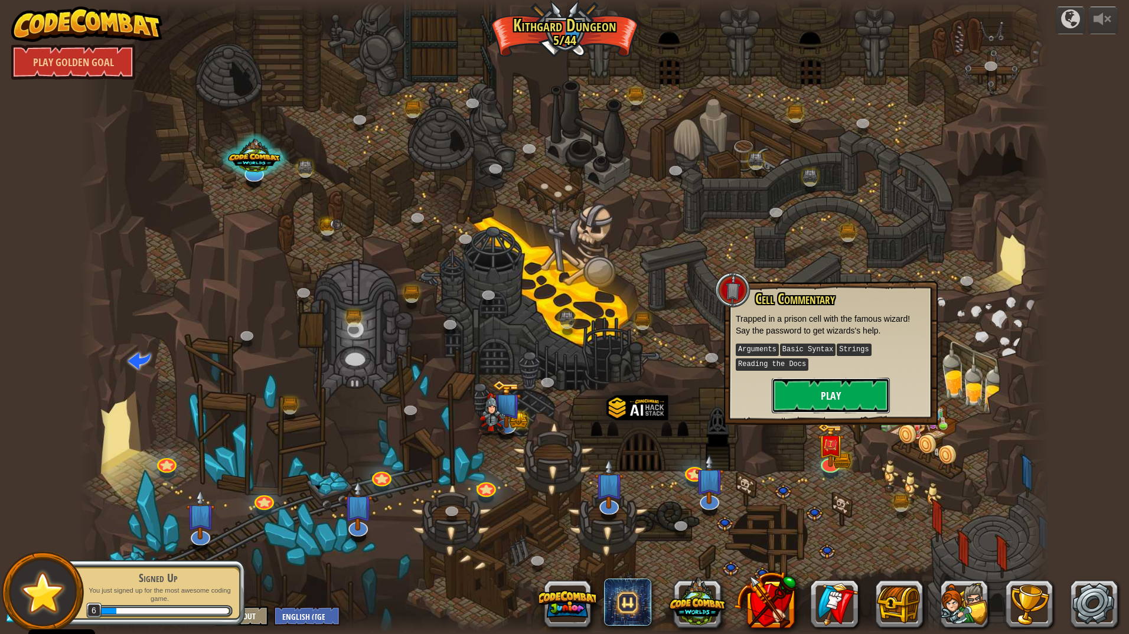
click at [826, 380] on button "Play" at bounding box center [831, 395] width 118 height 35
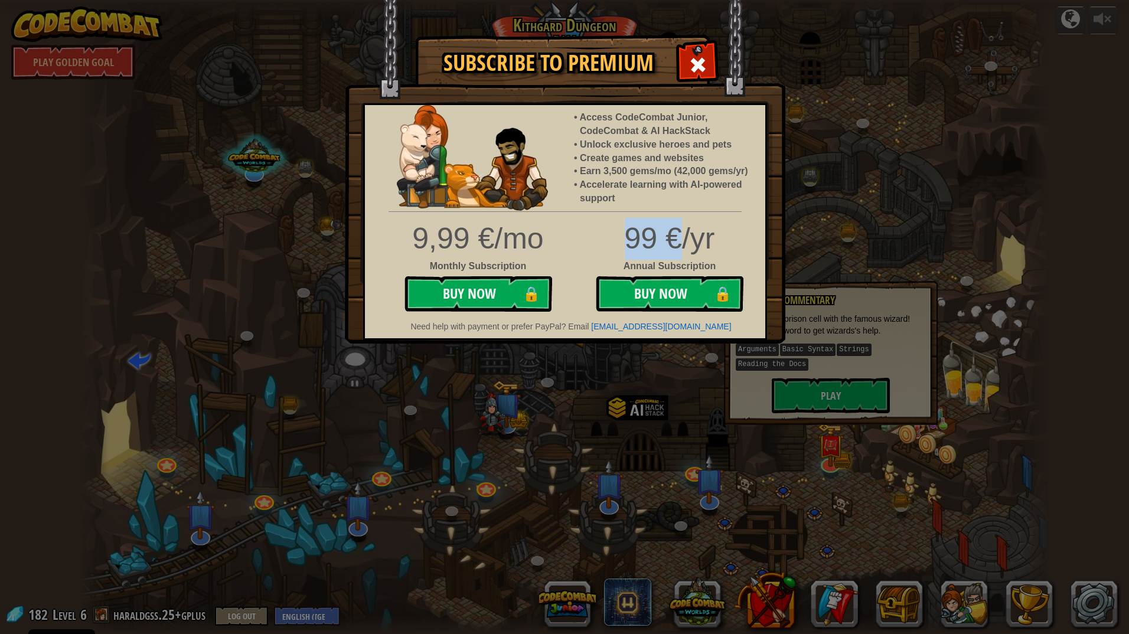
drag, startPoint x: 619, startPoint y: 246, endPoint x: 712, endPoint y: 219, distance: 95.9
click at [712, 219] on div "99 €/yr" at bounding box center [565, 239] width 418 height 42
drag, startPoint x: 712, startPoint y: 219, endPoint x: 729, endPoint y: 237, distance: 25.1
click at [729, 237] on div "99 €/yr" at bounding box center [565, 239] width 418 height 42
click at [690, 52] on div at bounding box center [697, 63] width 37 height 37
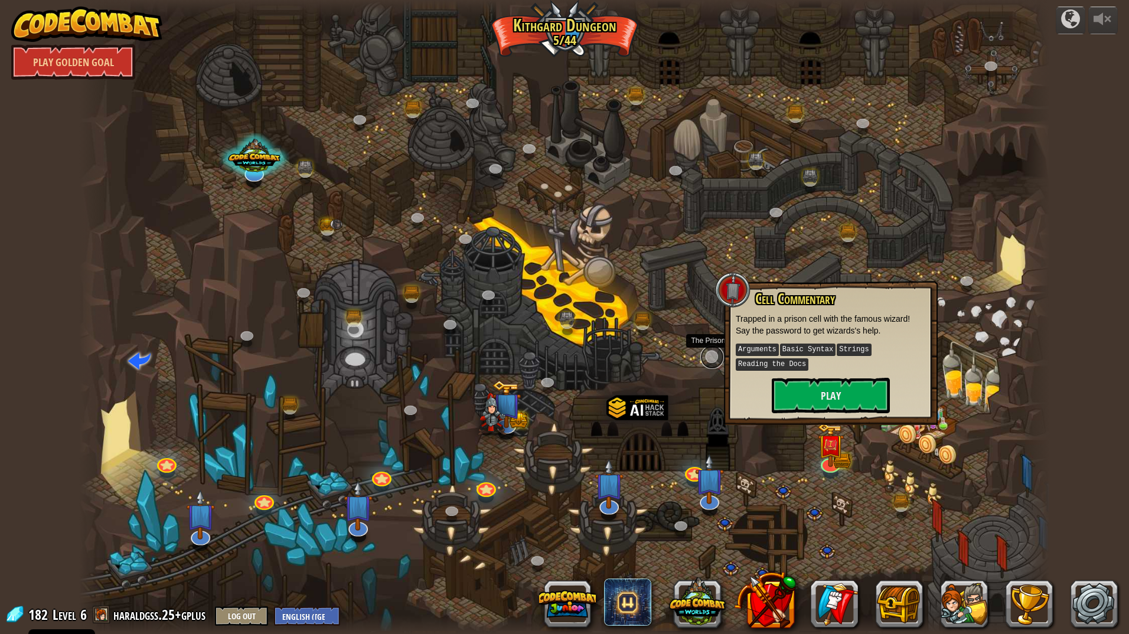
click at [708, 353] on link at bounding box center [712, 357] width 24 height 24
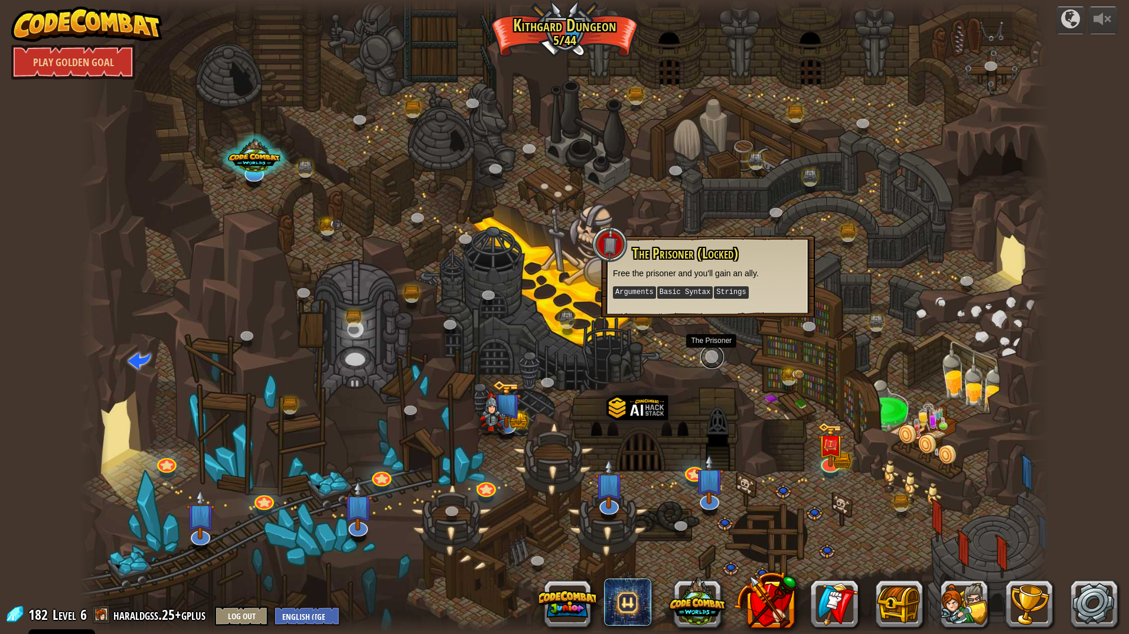
click at [708, 353] on link at bounding box center [712, 357] width 24 height 24
click at [706, 497] on img at bounding box center [709, 468] width 29 height 67
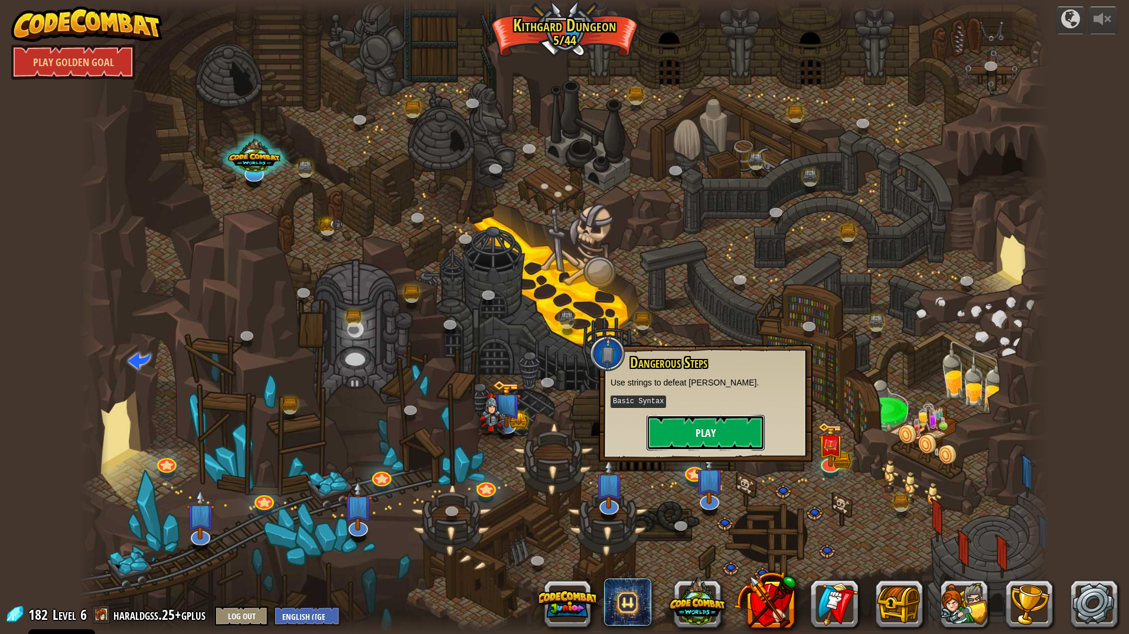
click at [714, 439] on button "Play" at bounding box center [706, 432] width 118 height 35
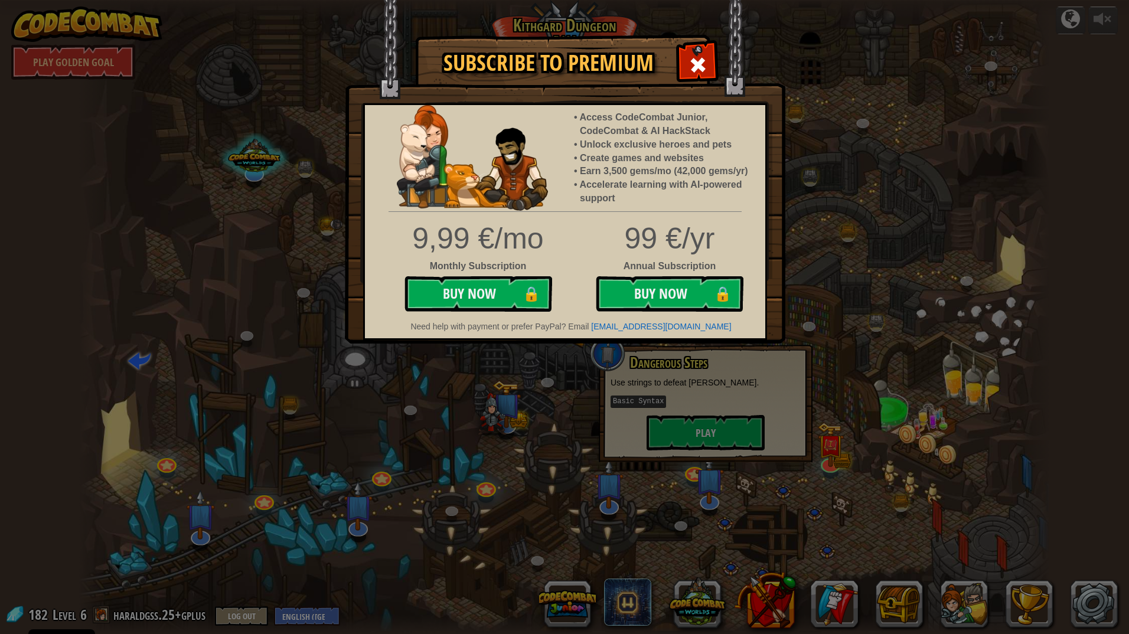
click at [676, 436] on div "Subscribe to Premium Access CodeCombat Junior, CodeCombat & AI HackStack Unlock…" at bounding box center [564, 317] width 1129 height 634
click at [854, 498] on div "Subscribe to Premium Access CodeCombat Junior, CodeCombat & AI HackStack Unlock…" at bounding box center [564, 317] width 1129 height 634
drag, startPoint x: 802, startPoint y: 96, endPoint x: 773, endPoint y: 74, distance: 35.9
click at [801, 95] on div "Subscribe to Premium Access CodeCombat Junior, CodeCombat & AI HackStack Unlock…" at bounding box center [564, 317] width 1129 height 634
click at [719, 64] on img at bounding box center [565, 172] width 441 height 344
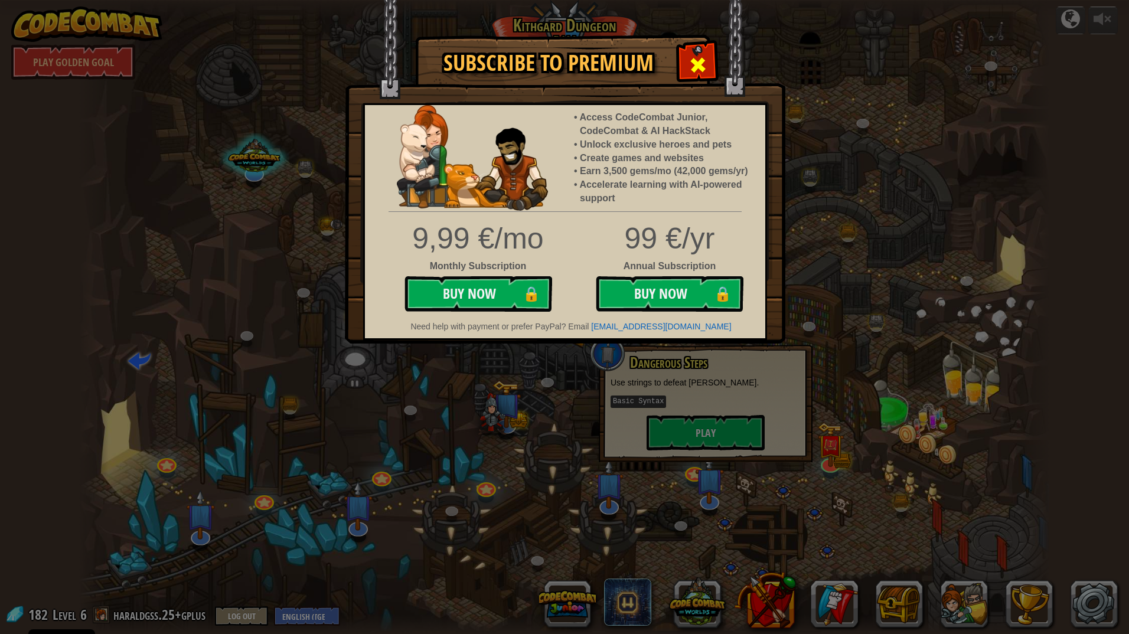
click at [708, 65] on div at bounding box center [697, 63] width 37 height 37
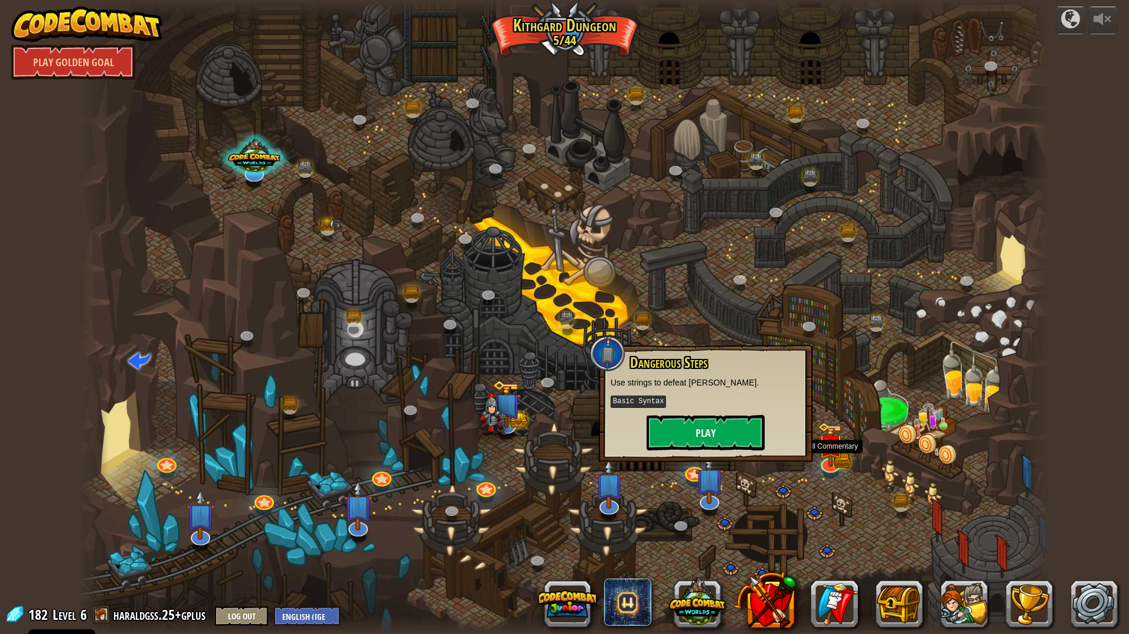
click at [838, 408] on div at bounding box center [564, 317] width 970 height 634
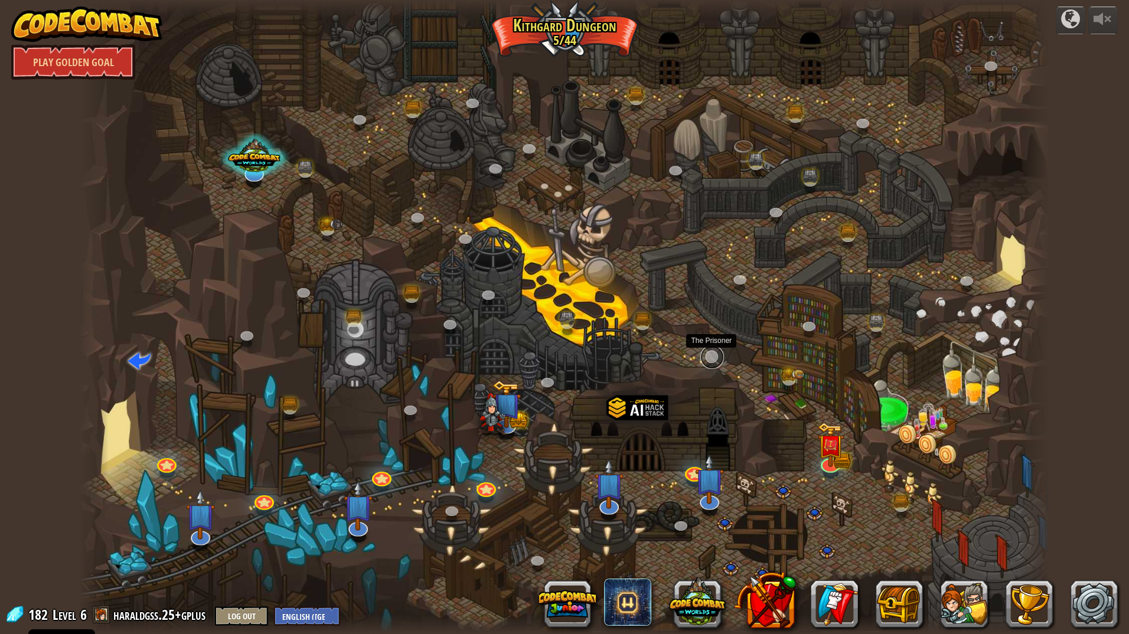
click at [712, 357] on link at bounding box center [712, 357] width 24 height 24
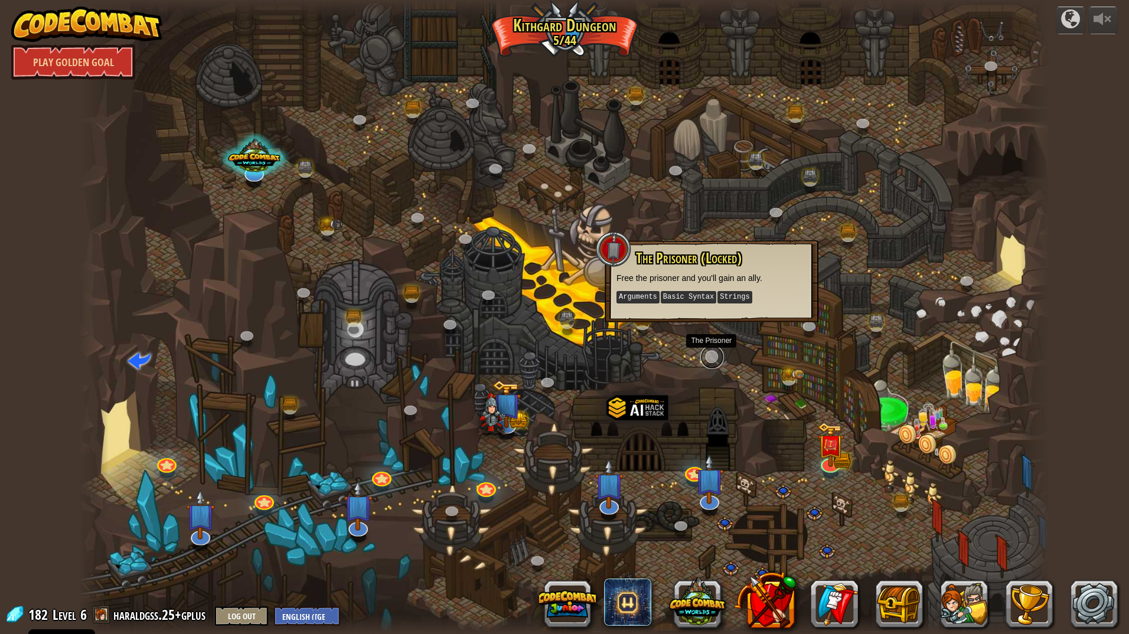
click at [713, 358] on link at bounding box center [712, 357] width 24 height 24
click at [733, 373] on div at bounding box center [564, 317] width 970 height 634
